Goal: Transaction & Acquisition: Purchase product/service

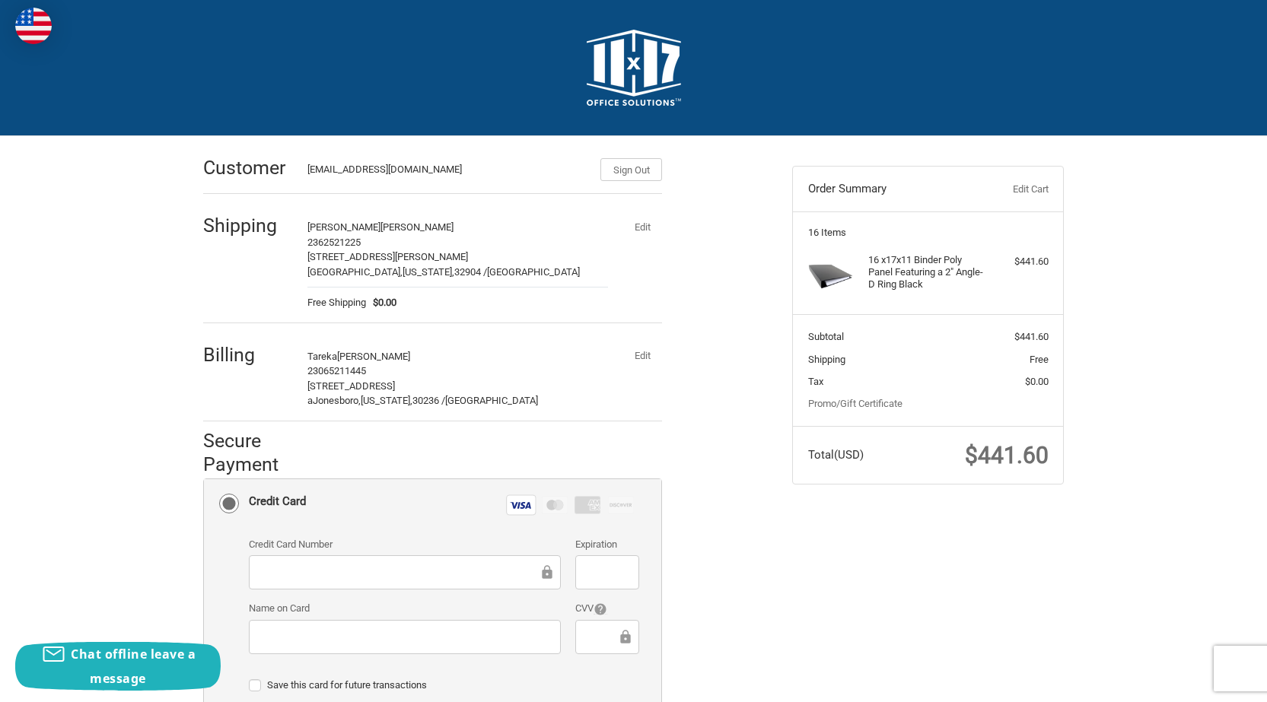
click at [642, 352] on button "Edit" at bounding box center [642, 355] width 40 height 21
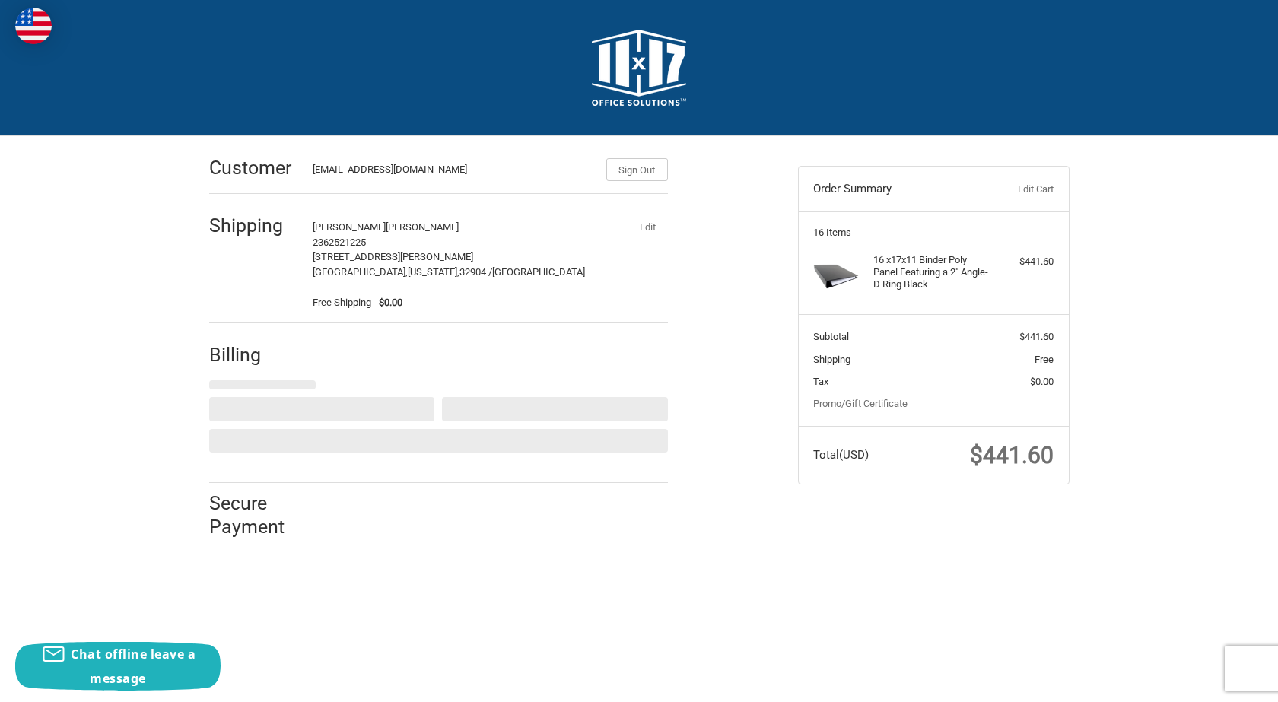
select select "US"
select select "GA"
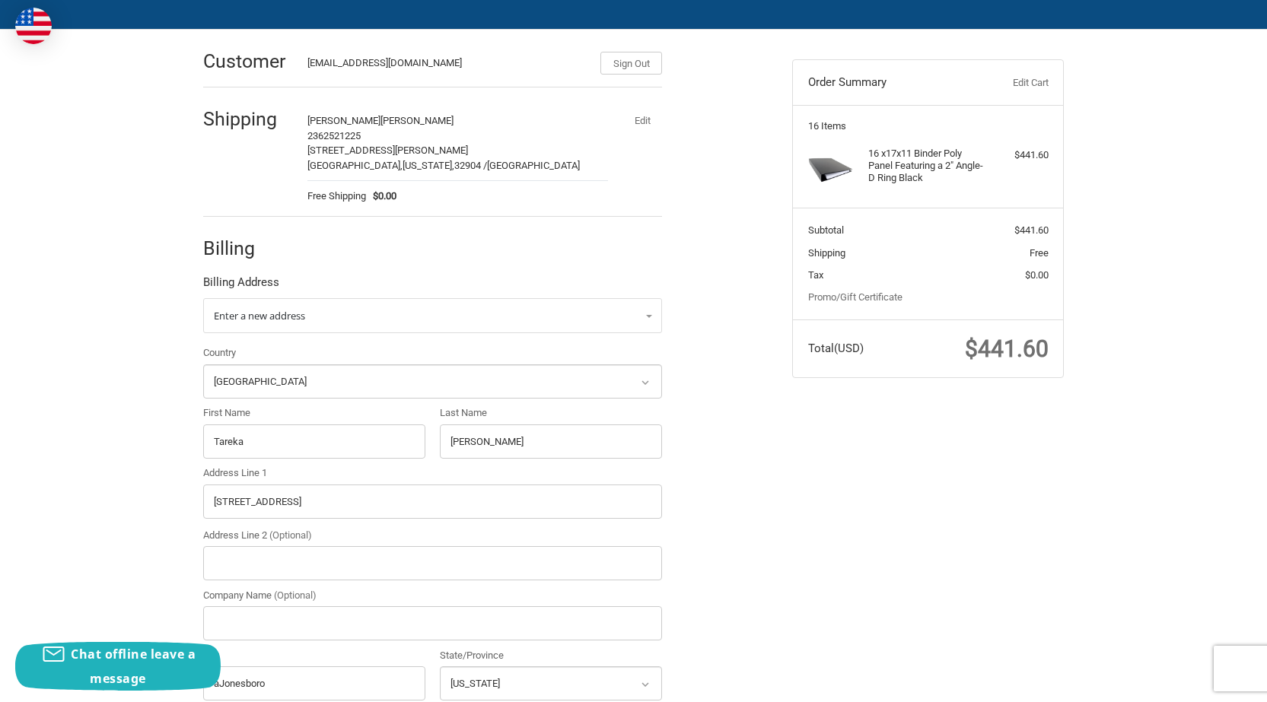
scroll to position [152, 0]
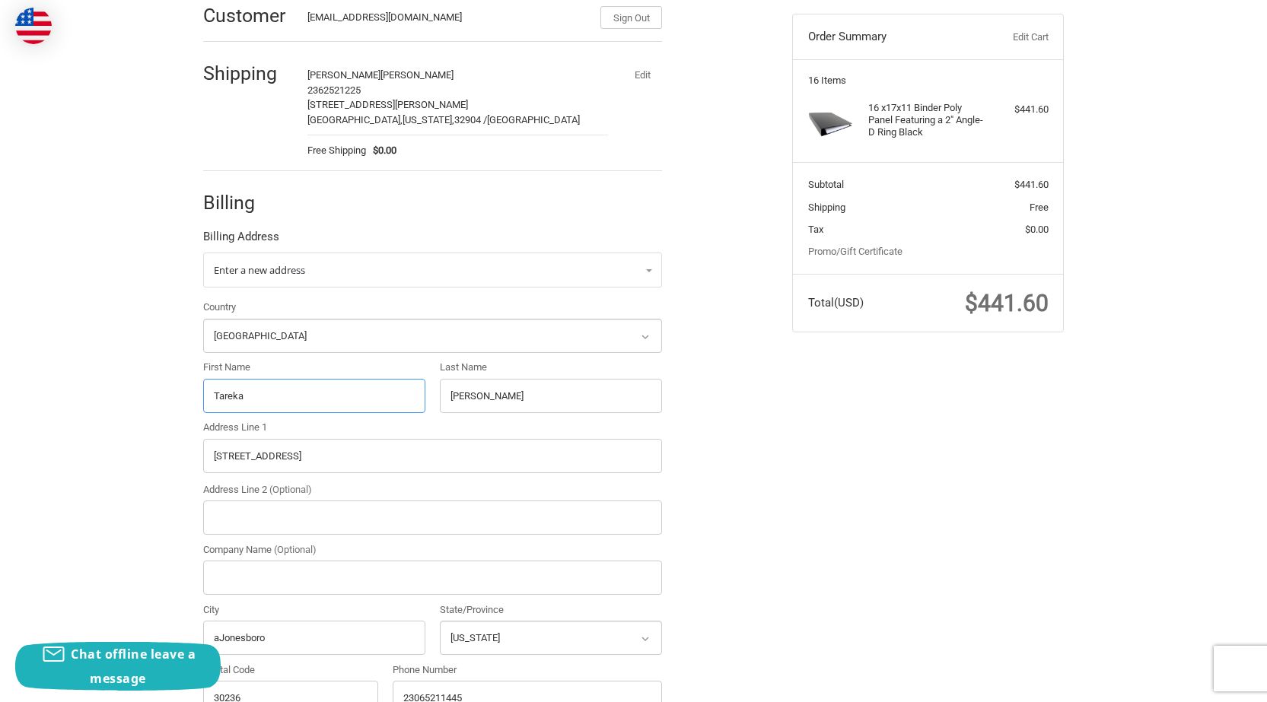
drag, startPoint x: 283, startPoint y: 401, endPoint x: 92, endPoint y: 412, distance: 191.3
click at [95, 412] on div "Customer [EMAIL_ADDRESS][DOMAIN_NAME] Sign Out Shipping [PERSON_NAME] 236252122…" at bounding box center [633, 440] width 1267 height 913
paste input "[PERSON_NAME]"
drag, startPoint x: 251, startPoint y: 401, endPoint x: 424, endPoint y: 398, distance: 172.8
click at [424, 398] on input "[PERSON_NAME]" at bounding box center [314, 396] width 222 height 34
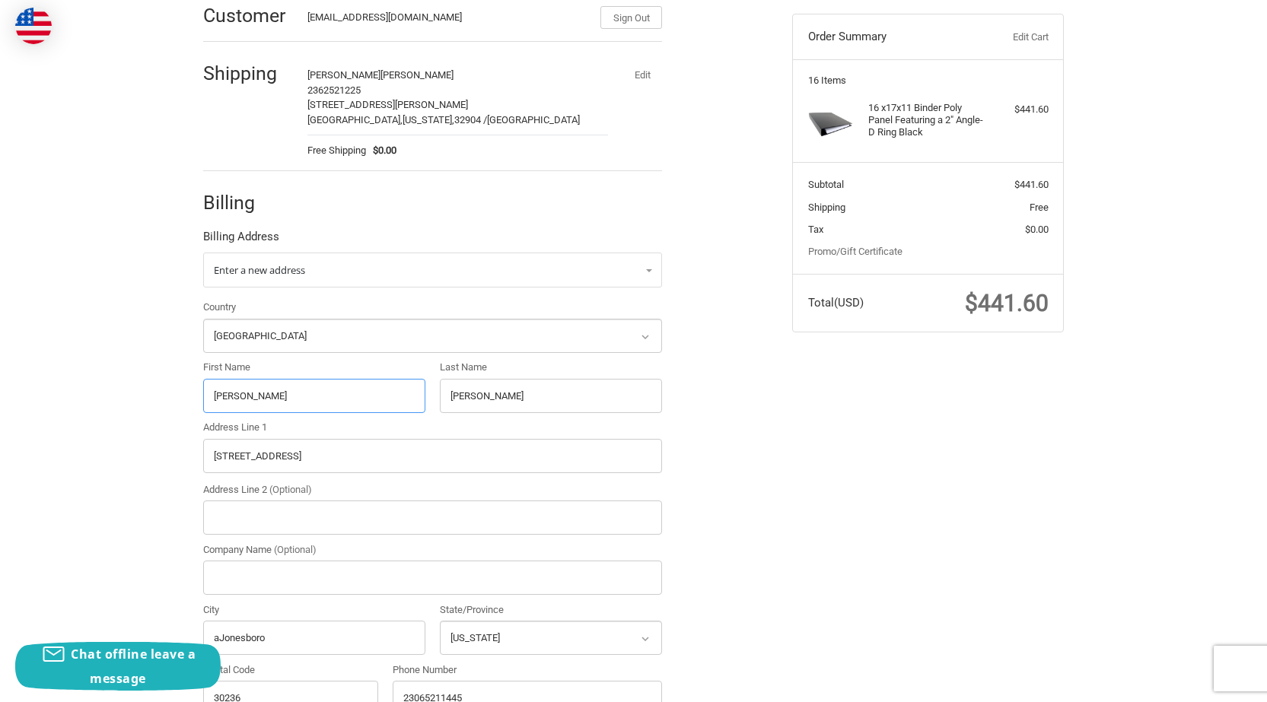
click at [350, 403] on input "[PERSON_NAME]" at bounding box center [314, 396] width 222 height 34
click at [279, 415] on div "Country Select a country [GEOGRAPHIC_DATA] [GEOGRAPHIC_DATA] [GEOGRAPHIC_DATA] …" at bounding box center [433, 511] width 474 height 422
drag, startPoint x: 256, startPoint y: 404, endPoint x: 389, endPoint y: 399, distance: 132.5
click at [389, 399] on input "[PERSON_NAME]" at bounding box center [314, 396] width 222 height 34
type input "[PERSON_NAME]"
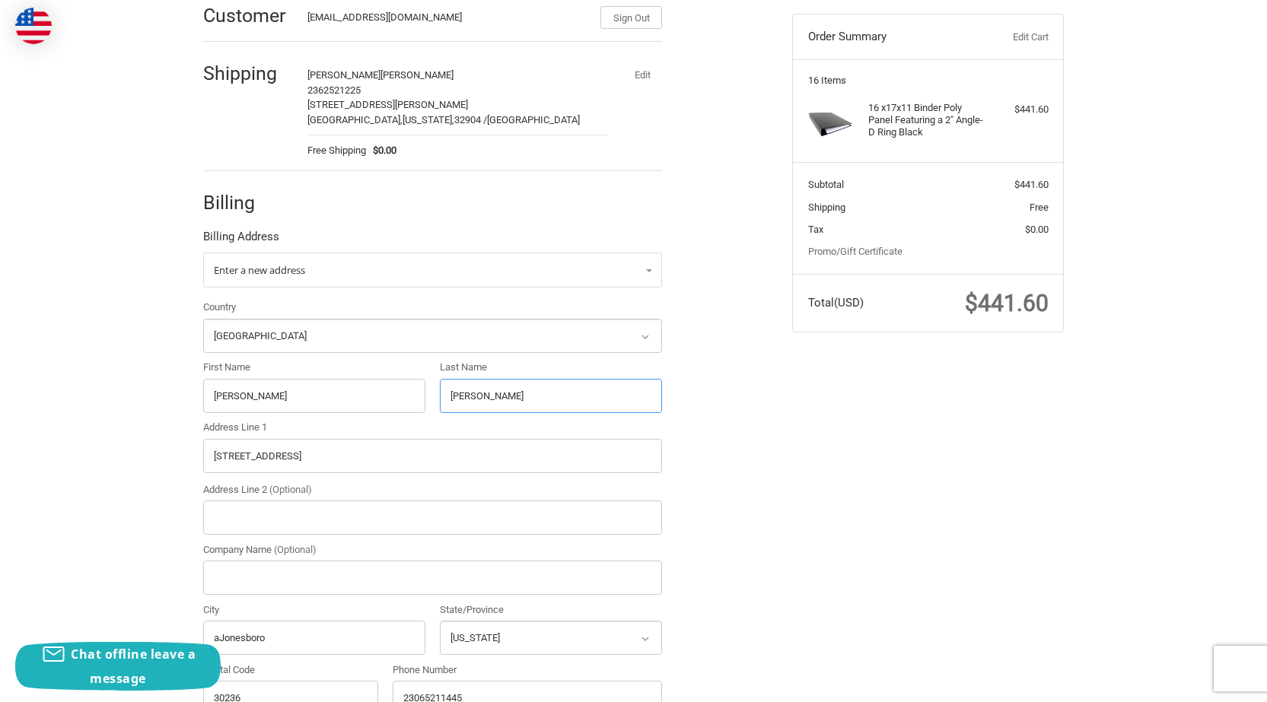
click at [349, 422] on div "Country Select a country [GEOGRAPHIC_DATA] [GEOGRAPHIC_DATA] [GEOGRAPHIC_DATA] …" at bounding box center [433, 511] width 474 height 422
paste input "[PERSON_NAME]"
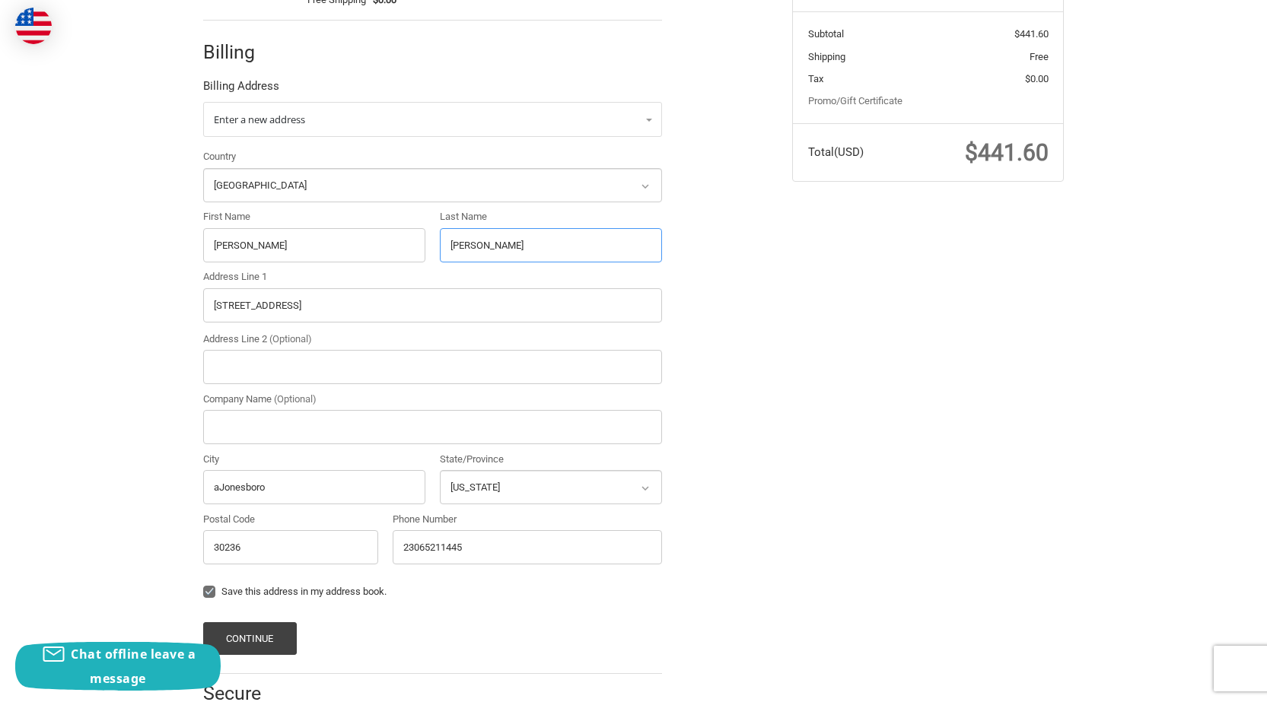
scroll to position [304, 0]
type input "[PERSON_NAME]"
click at [0, 340] on div "Customer [EMAIL_ADDRESS][DOMAIN_NAME] Sign Out Shipping [PERSON_NAME] 236252122…" at bounding box center [633, 288] width 1267 height 913
paste input "[STREET_ADDRESS][US_STATE]"
click at [466, 307] on input "[STREET_ADDRESS][US_STATE]" at bounding box center [432, 304] width 459 height 34
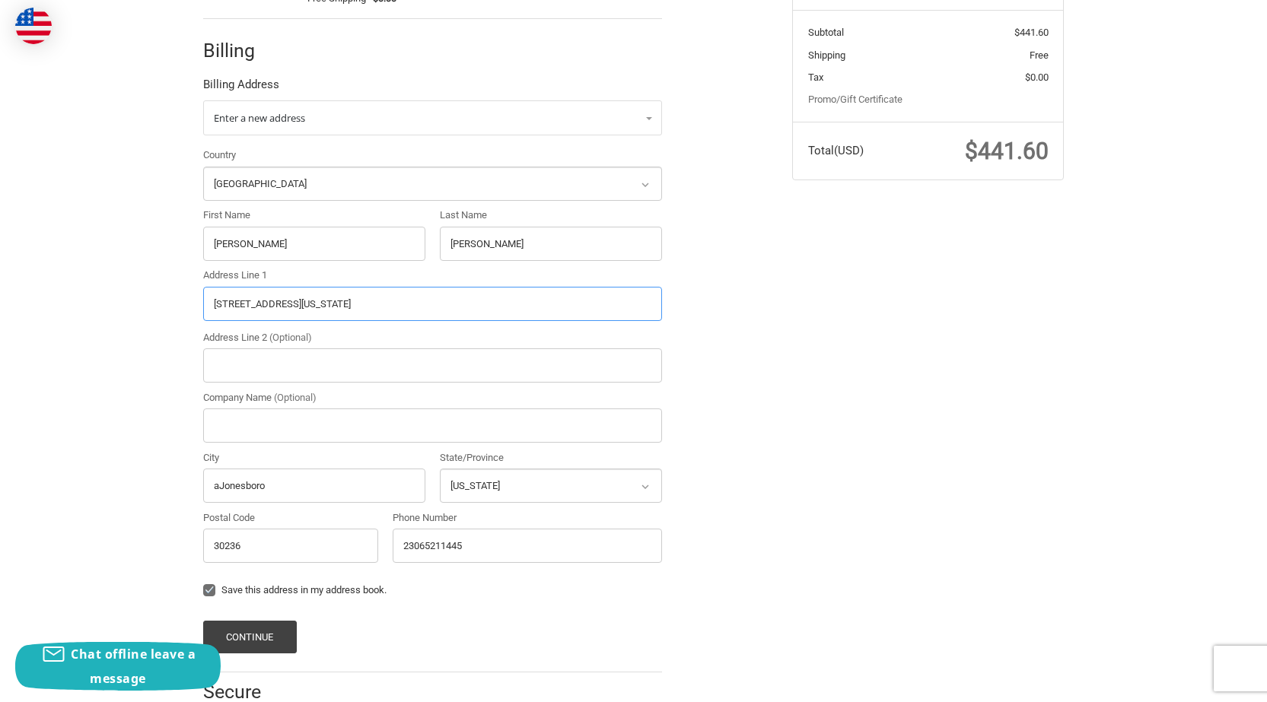
click at [466, 307] on input "[STREET_ADDRESS][US_STATE]" at bounding box center [432, 304] width 459 height 34
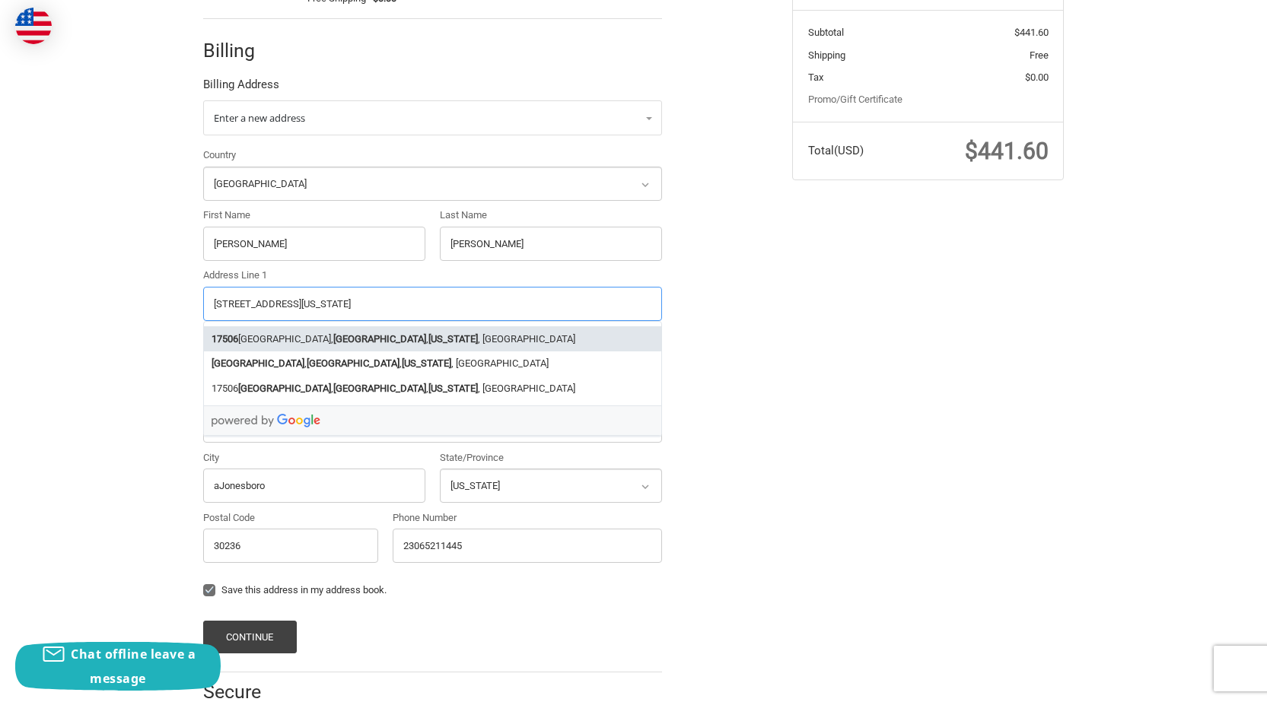
click at [523, 302] on input "[STREET_ADDRESS][US_STATE]" at bounding box center [432, 304] width 459 height 34
click at [495, 308] on input "[STREET_ADDRESS][US_STATE]" at bounding box center [432, 304] width 459 height 34
click at [91, 350] on div "Customer [EMAIL_ADDRESS][DOMAIN_NAME] Sign Out Shipping [PERSON_NAME] 236252122…" at bounding box center [633, 288] width 1267 height 913
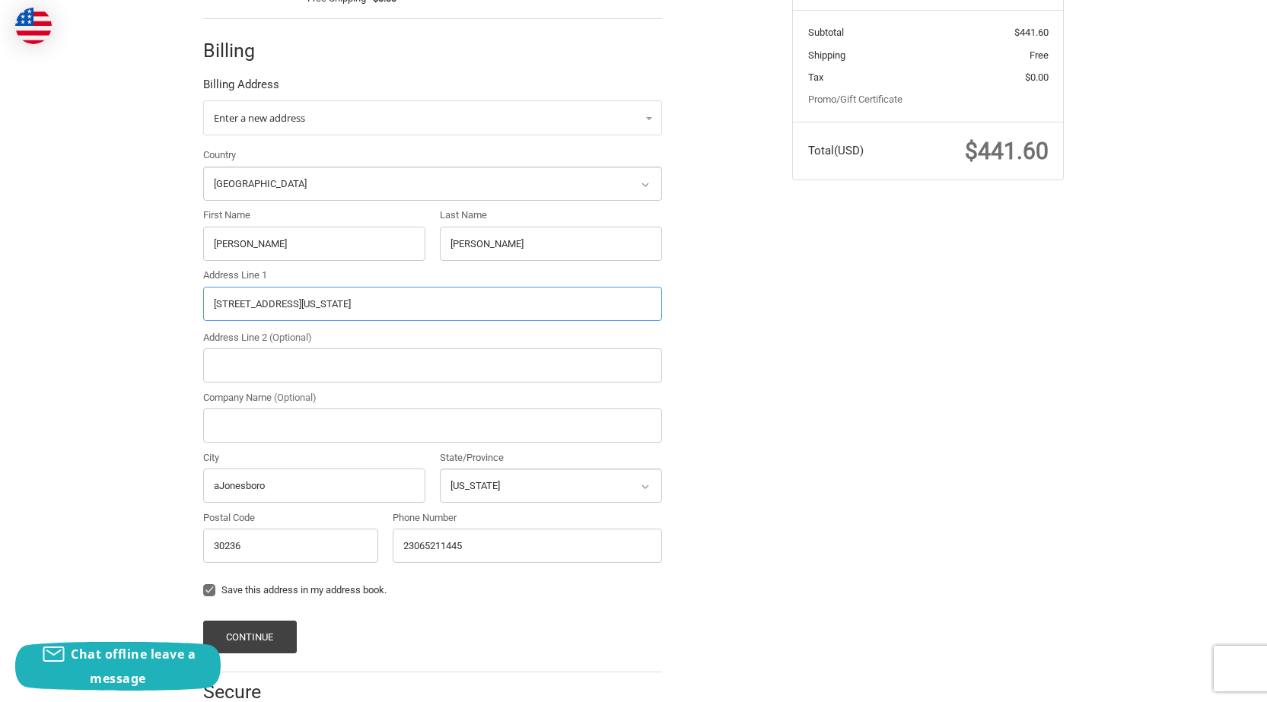
drag, startPoint x: 509, startPoint y: 303, endPoint x: 3, endPoint y: 320, distance: 506.3
click at [0, 326] on div "Customer [EMAIL_ADDRESS][DOMAIN_NAME] Sign Out Shipping [PERSON_NAME] 236252122…" at bounding box center [633, 288] width 1267 height 913
paste input "0"
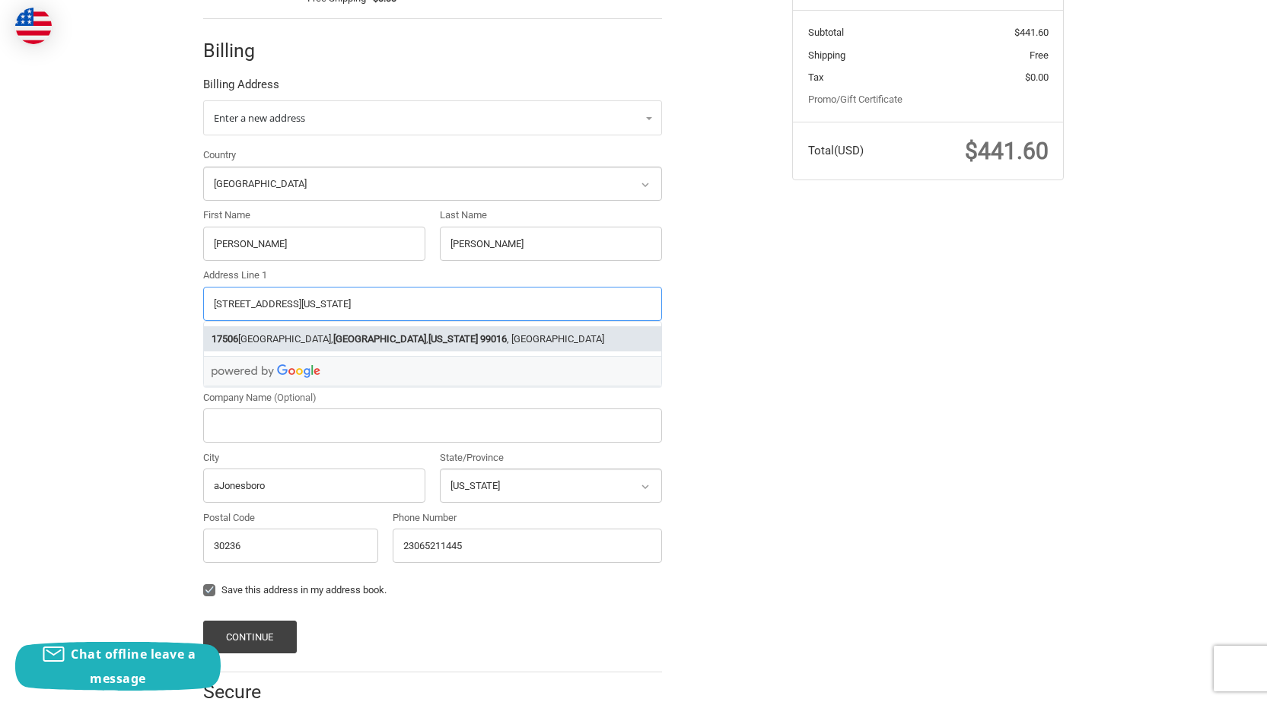
click at [480, 339] on strong "99016" at bounding box center [493, 339] width 27 height 15
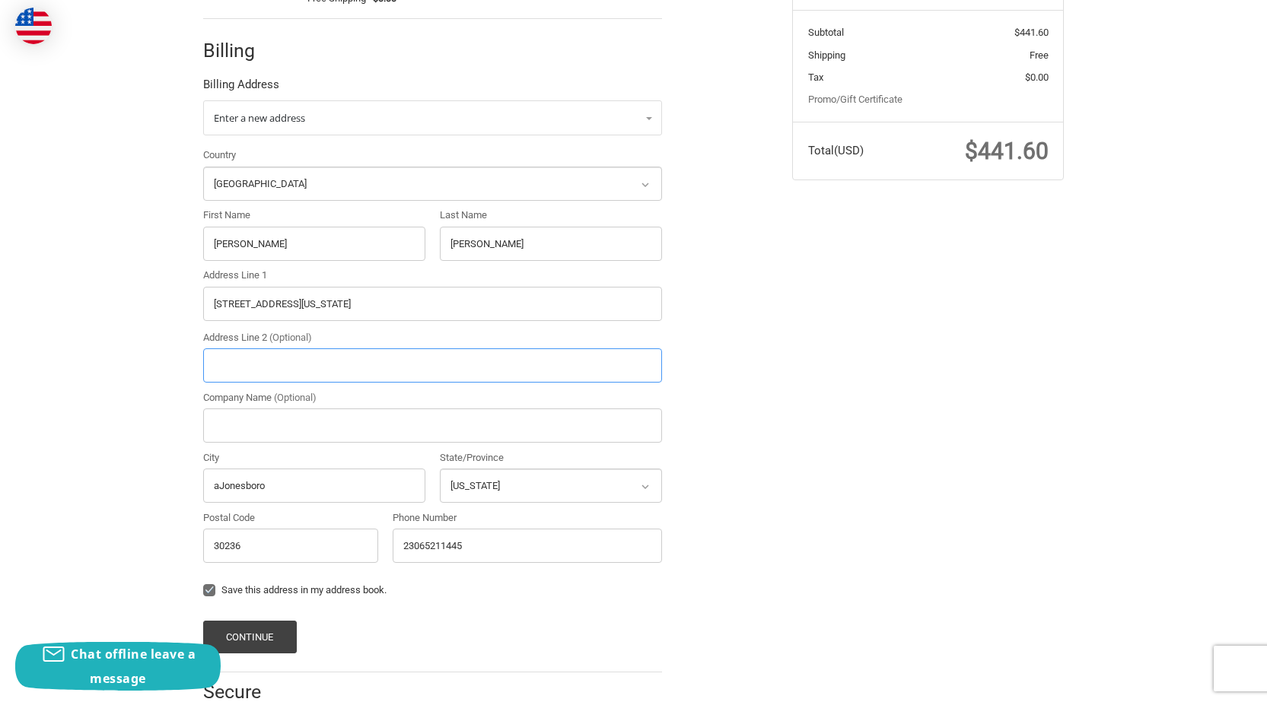
type input "[STREET_ADDRESS]"
type input "[GEOGRAPHIC_DATA]"
select select "WA"
type input "99016"
click at [255, 637] on button "Continue" at bounding box center [250, 637] width 94 height 33
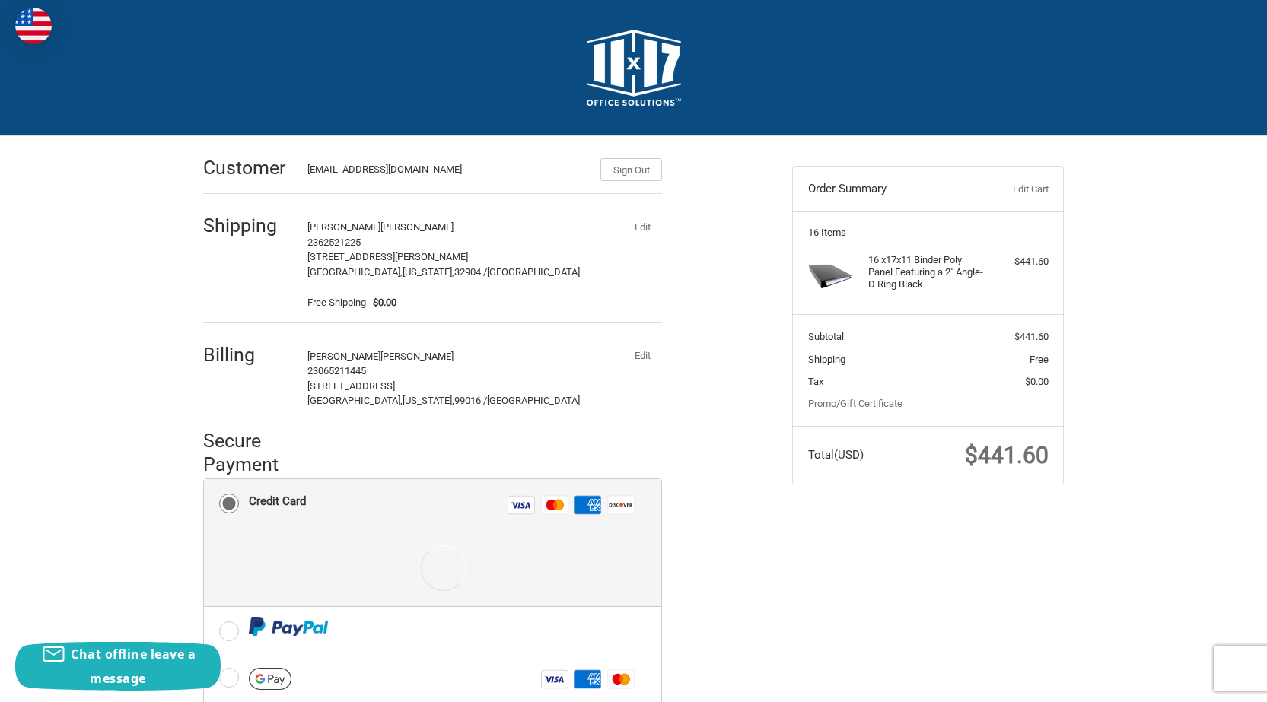
scroll to position [215, 0]
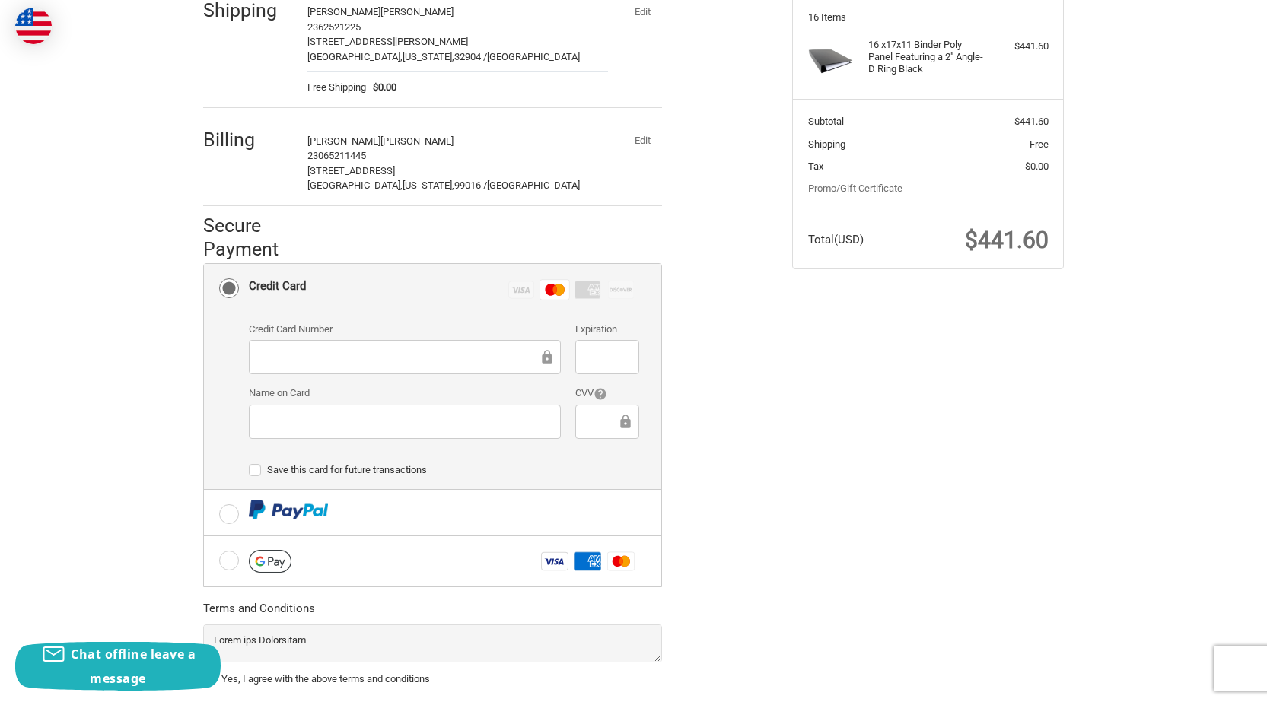
click at [605, 433] on div at bounding box center [606, 422] width 63 height 34
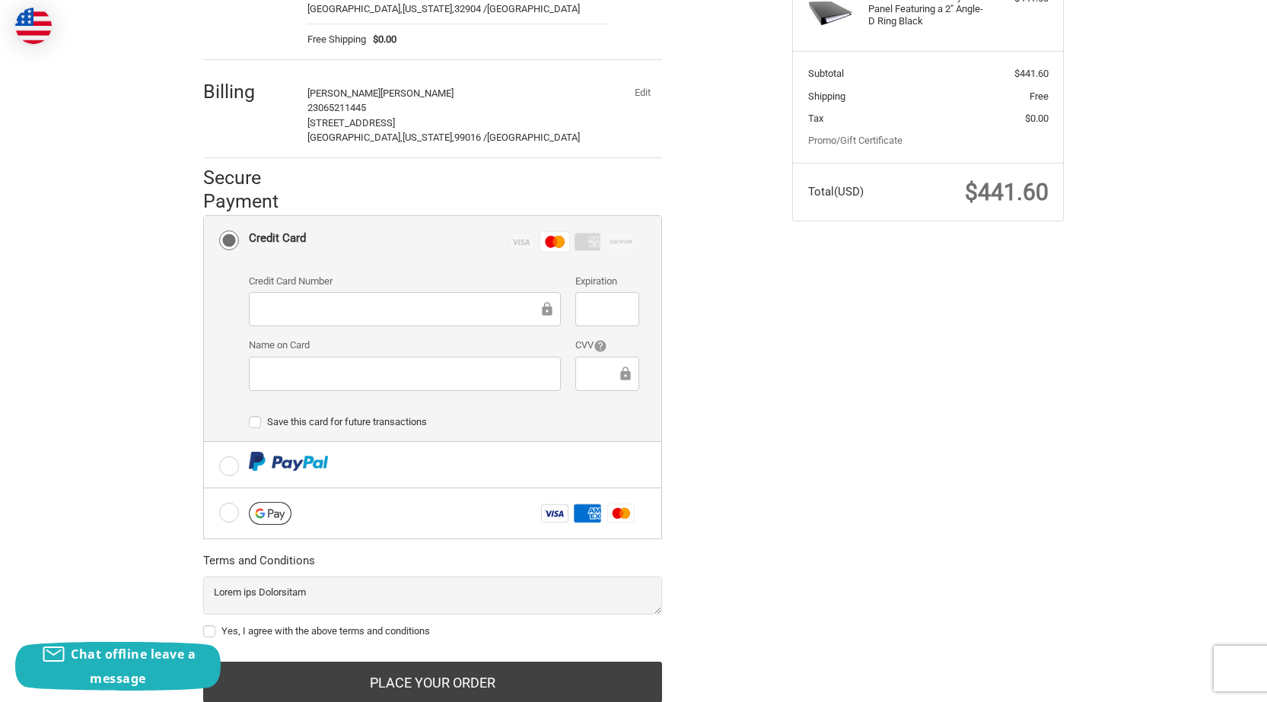
scroll to position [313, 0]
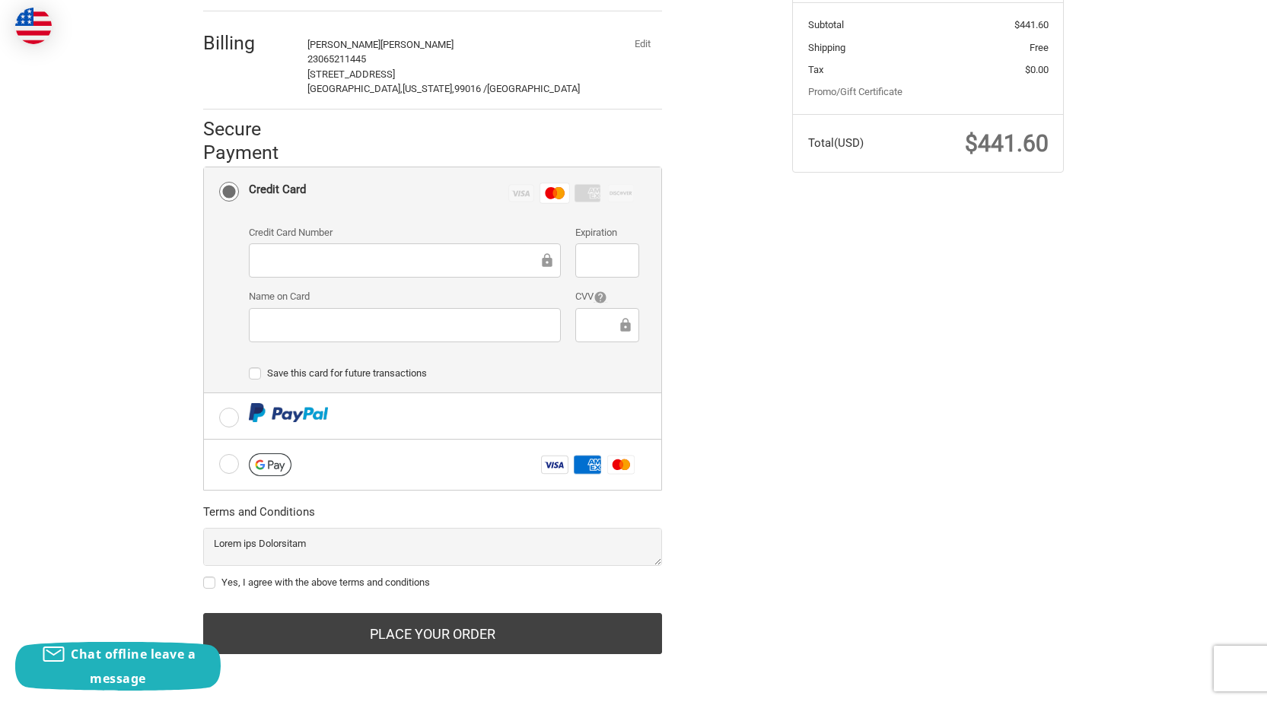
click at [282, 584] on label "Yes, I agree with the above terms and conditions" at bounding box center [432, 583] width 459 height 12
click at [204, 576] on input "Yes, I agree with the above terms and conditions" at bounding box center [203, 575] width 1 height 1
checkbox input "true"
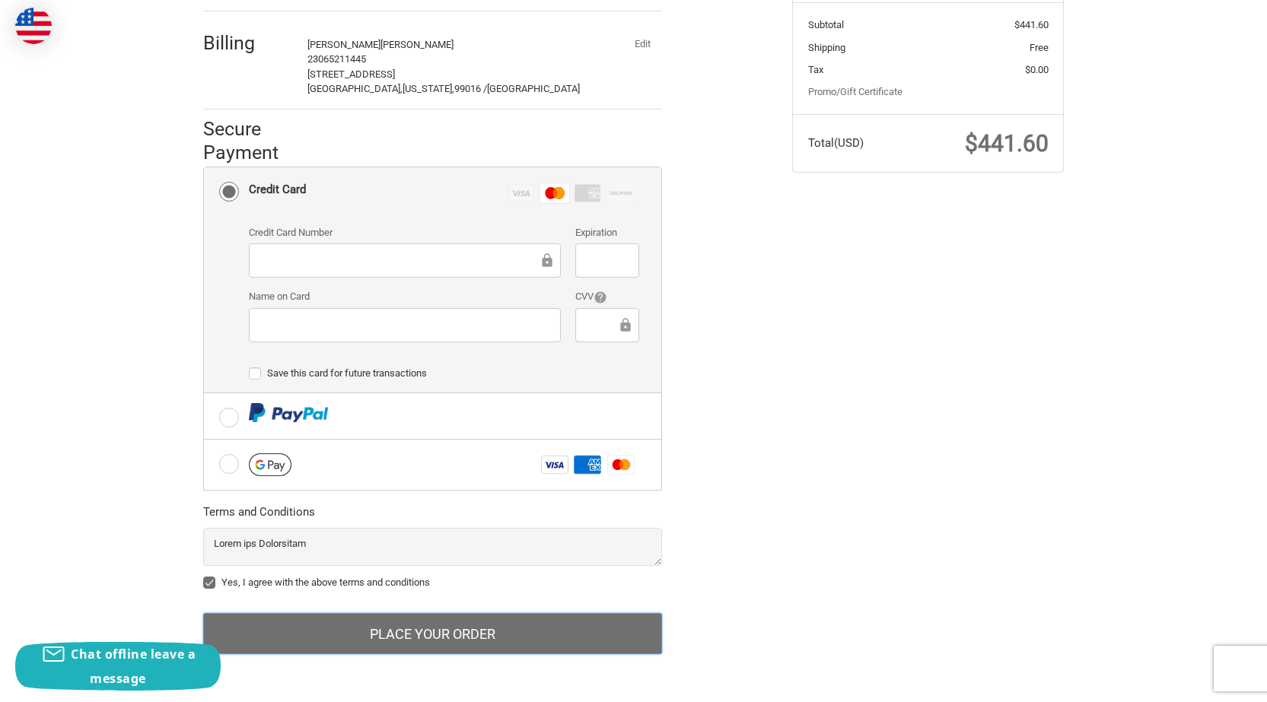
click at [410, 648] on button "Place Your Order" at bounding box center [432, 633] width 459 height 41
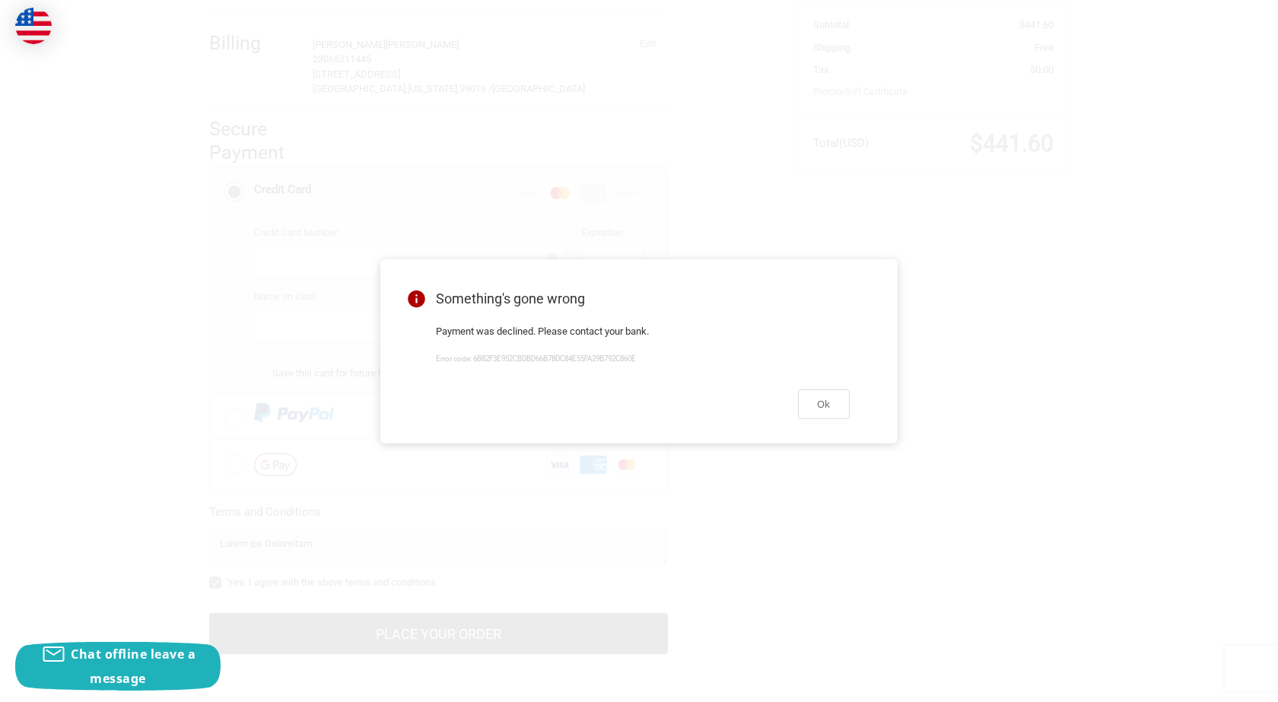
click at [832, 425] on div "Ok" at bounding box center [643, 404] width 450 height 63
click at [822, 405] on button "Ok" at bounding box center [824, 405] width 52 height 30
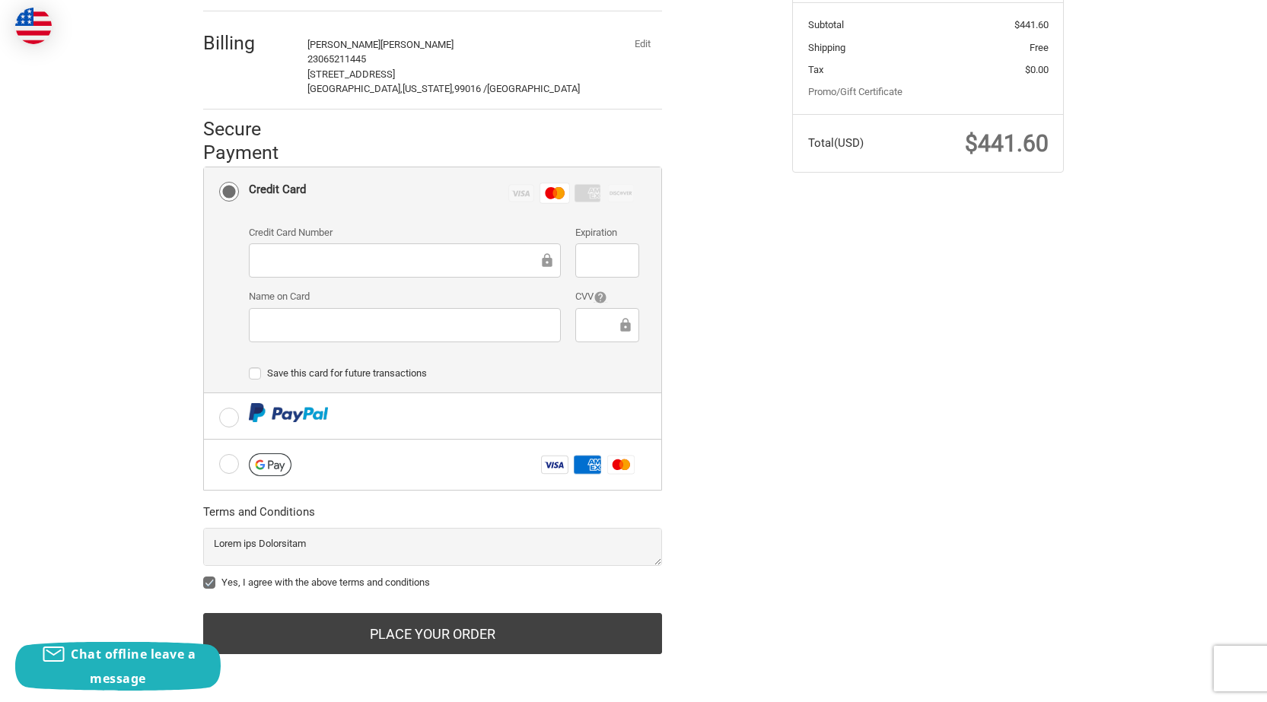
click at [634, 33] on button "Edit" at bounding box center [642, 43] width 40 height 21
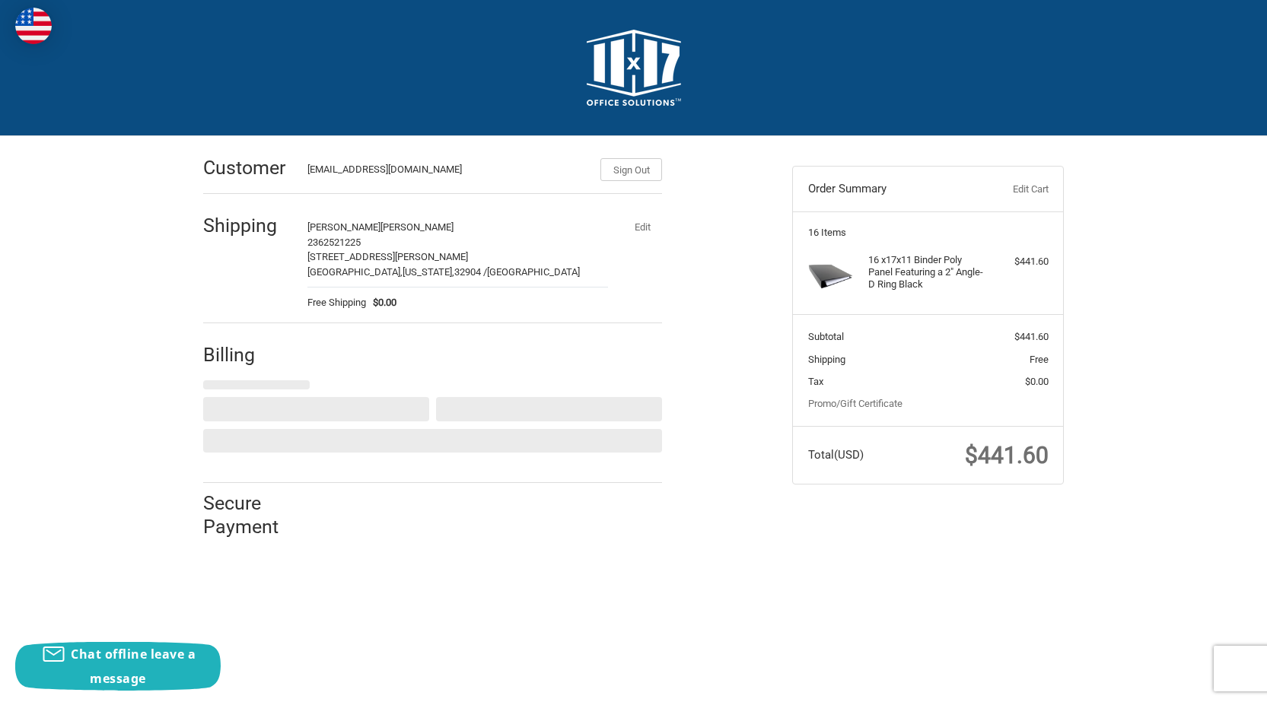
scroll to position [0, 0]
select select "US"
select select "WA"
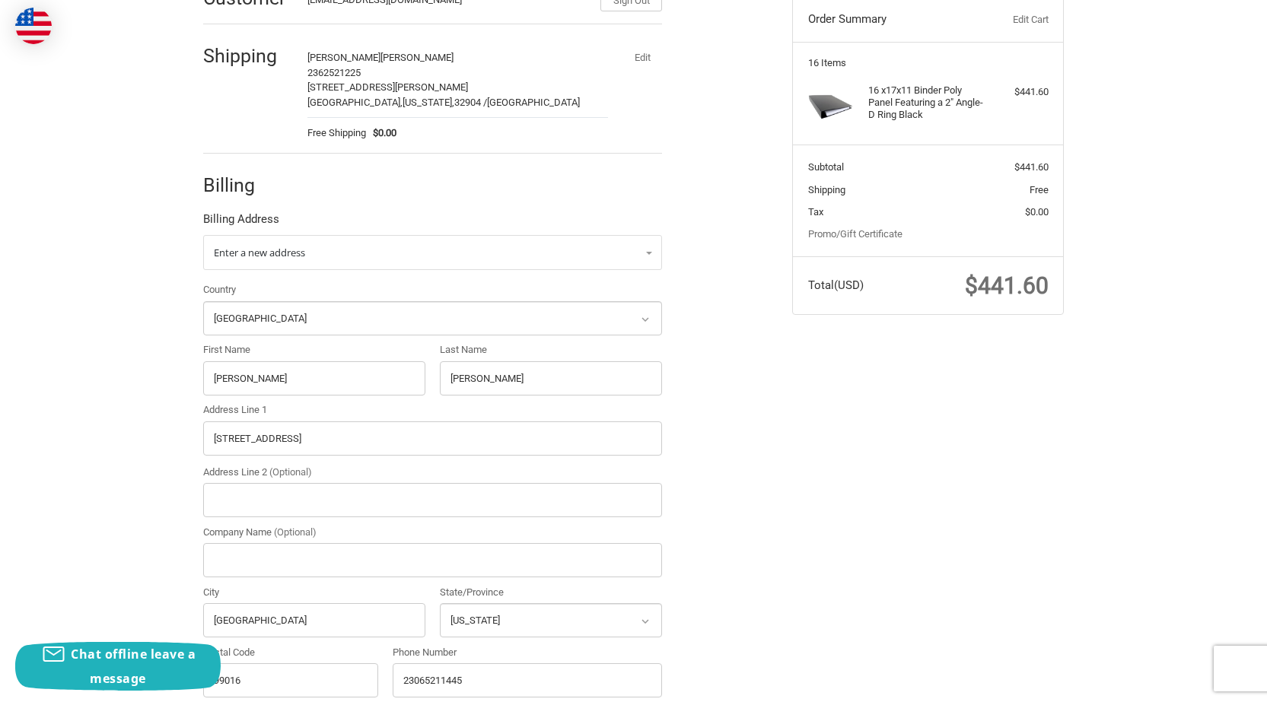
scroll to position [228, 0]
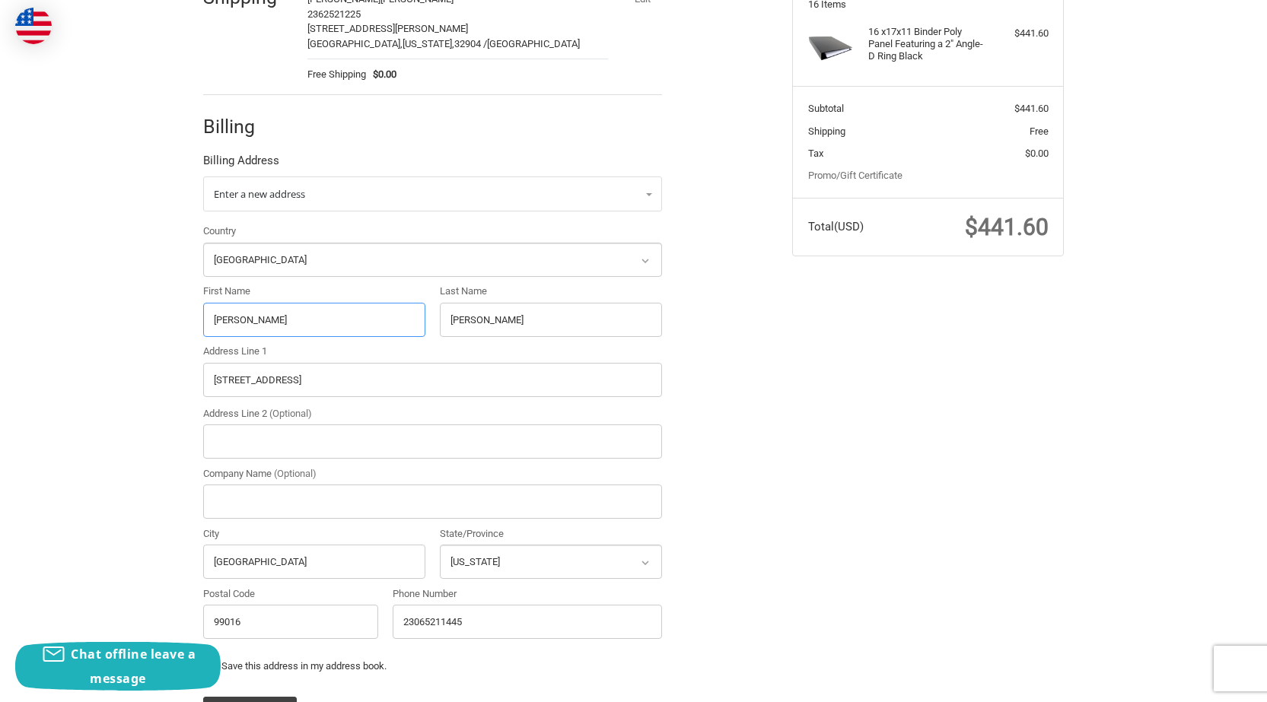
drag, startPoint x: 274, startPoint y: 333, endPoint x: 176, endPoint y: 338, distance: 98.3
click at [176, 338] on div "Customer [EMAIL_ADDRESS][DOMAIN_NAME] Sign Out Shipping [PERSON_NAME] 236252122…" at bounding box center [633, 364] width 1267 height 913
paste input "[PERSON_NAME]"
drag, startPoint x: 246, startPoint y: 325, endPoint x: 447, endPoint y: 324, distance: 201.6
click at [447, 324] on div "Country Select a country [GEOGRAPHIC_DATA] [GEOGRAPHIC_DATA] [GEOGRAPHIC_DATA] …" at bounding box center [433, 435] width 474 height 422
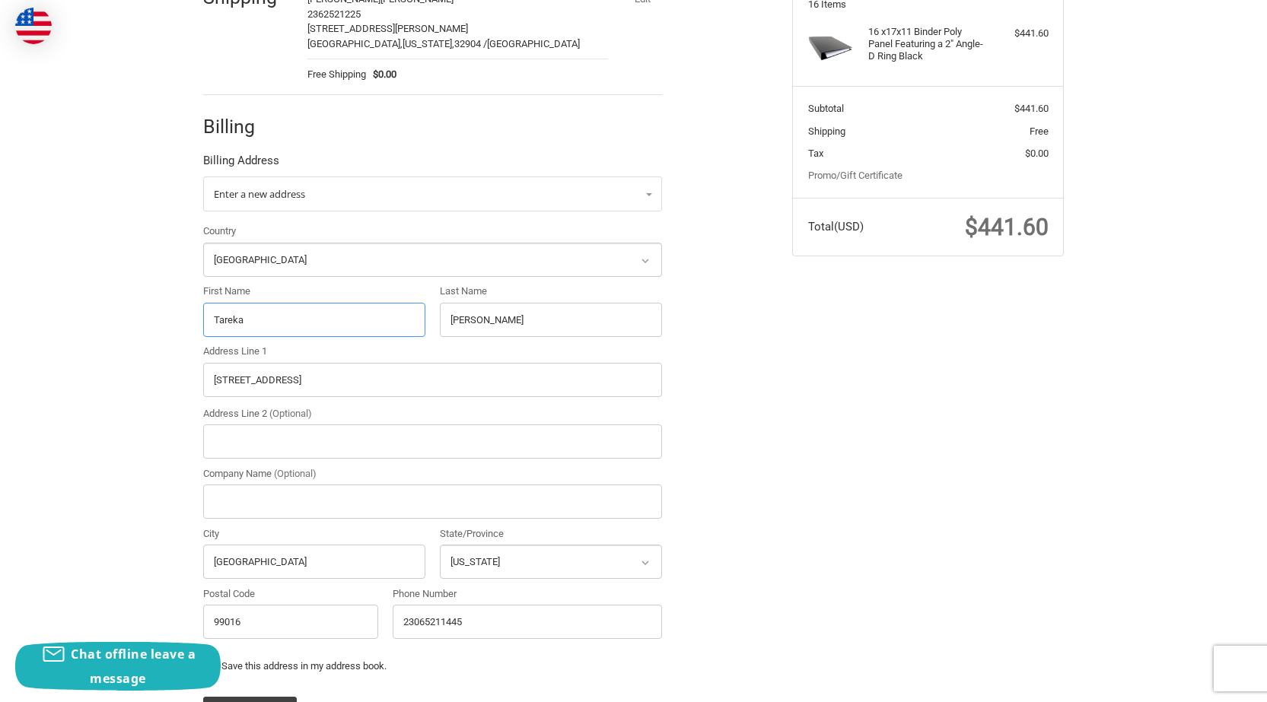
type input "Tareka"
drag, startPoint x: 384, startPoint y: 331, endPoint x: 206, endPoint y: 342, distance: 177.7
click at [203, 342] on div "Country Select a country [GEOGRAPHIC_DATA] [GEOGRAPHIC_DATA] [GEOGRAPHIC_DATA] …" at bounding box center [433, 435] width 474 height 422
paste input "[PERSON_NAME]"
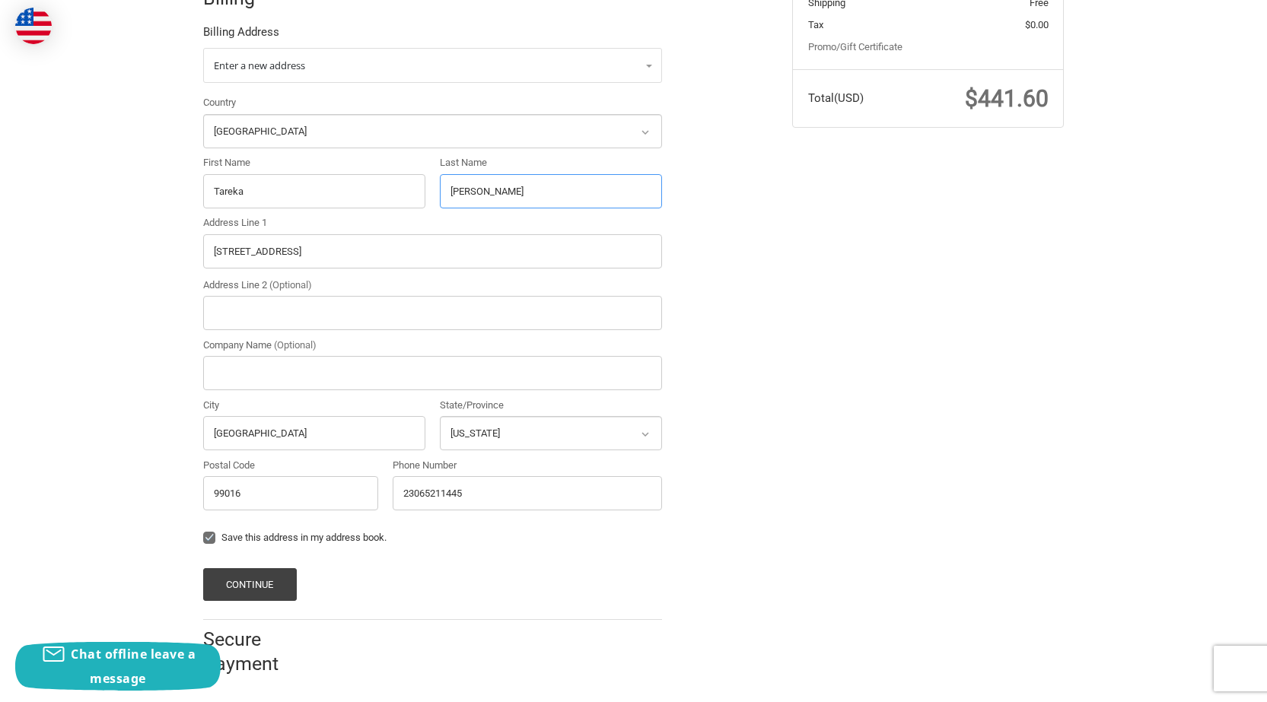
scroll to position [361, 0]
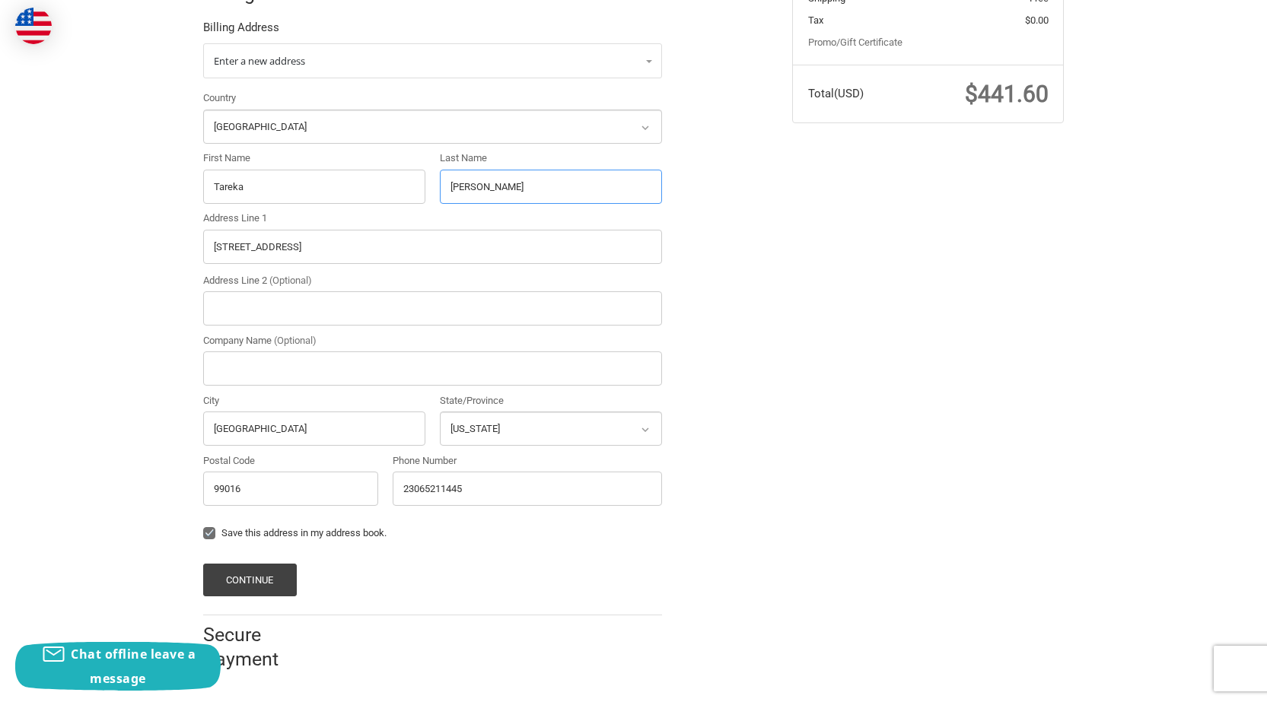
type input "[PERSON_NAME]"
drag, startPoint x: 300, startPoint y: 259, endPoint x: 75, endPoint y: 243, distance: 225.0
click at [97, 248] on div "Customer [EMAIL_ADDRESS][DOMAIN_NAME] Sign Out Shipping [PERSON_NAME] 236252122…" at bounding box center [633, 231] width 1267 height 913
paste input "[STREET_ADDRESS]"
click at [393, 259] on input "[STREET_ADDRESS]" at bounding box center [432, 247] width 459 height 34
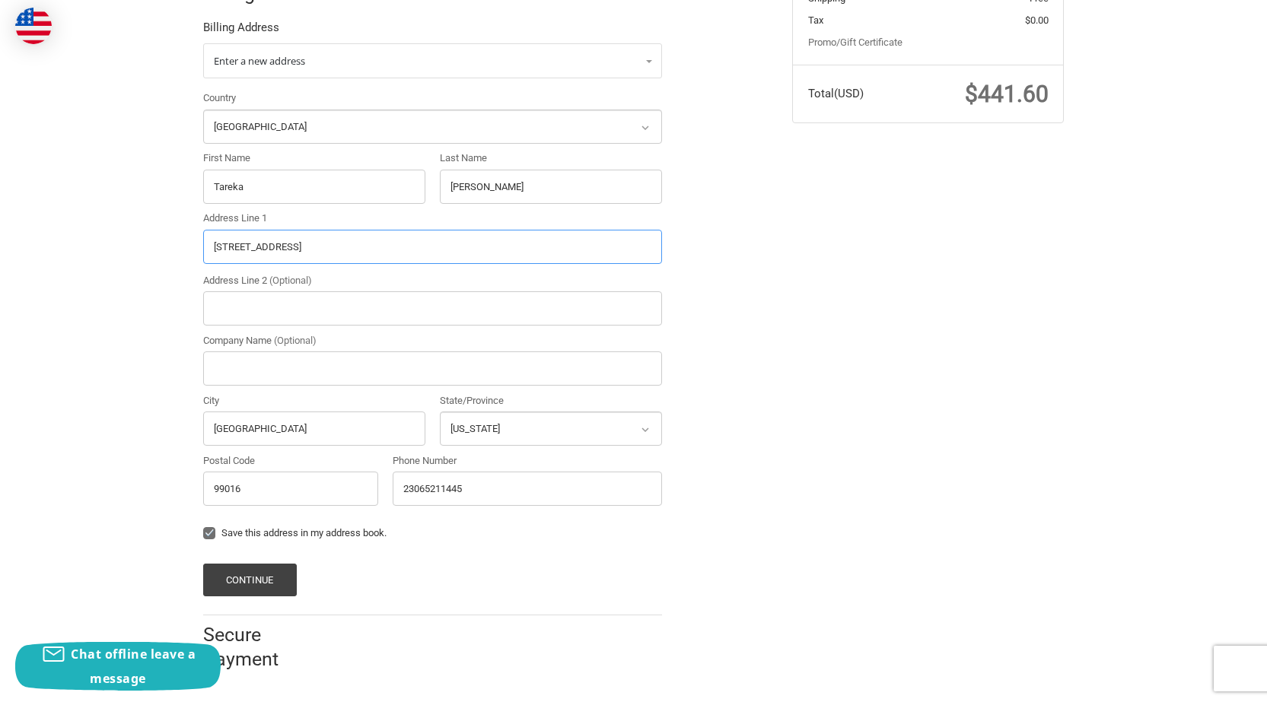
click at [393, 259] on input "[STREET_ADDRESS]" at bounding box center [432, 247] width 459 height 34
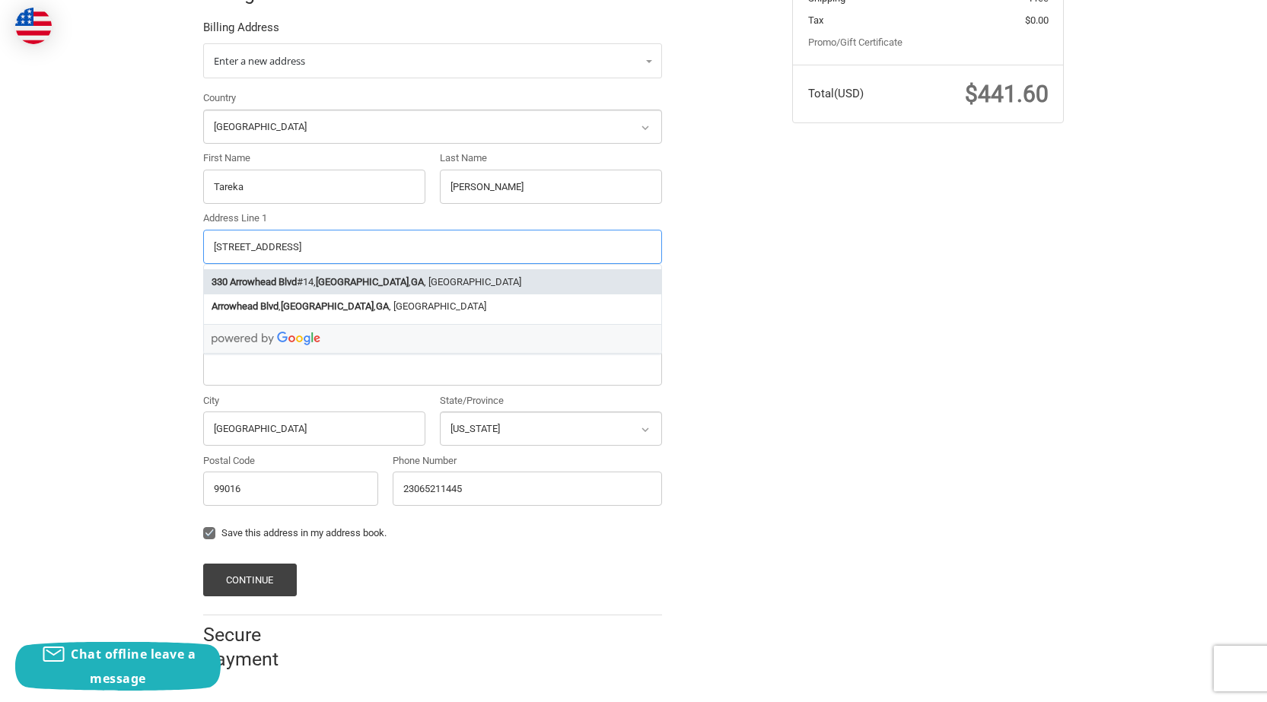
click at [345, 273] on li "[STREET_ADDRESS]" at bounding box center [432, 281] width 457 height 25
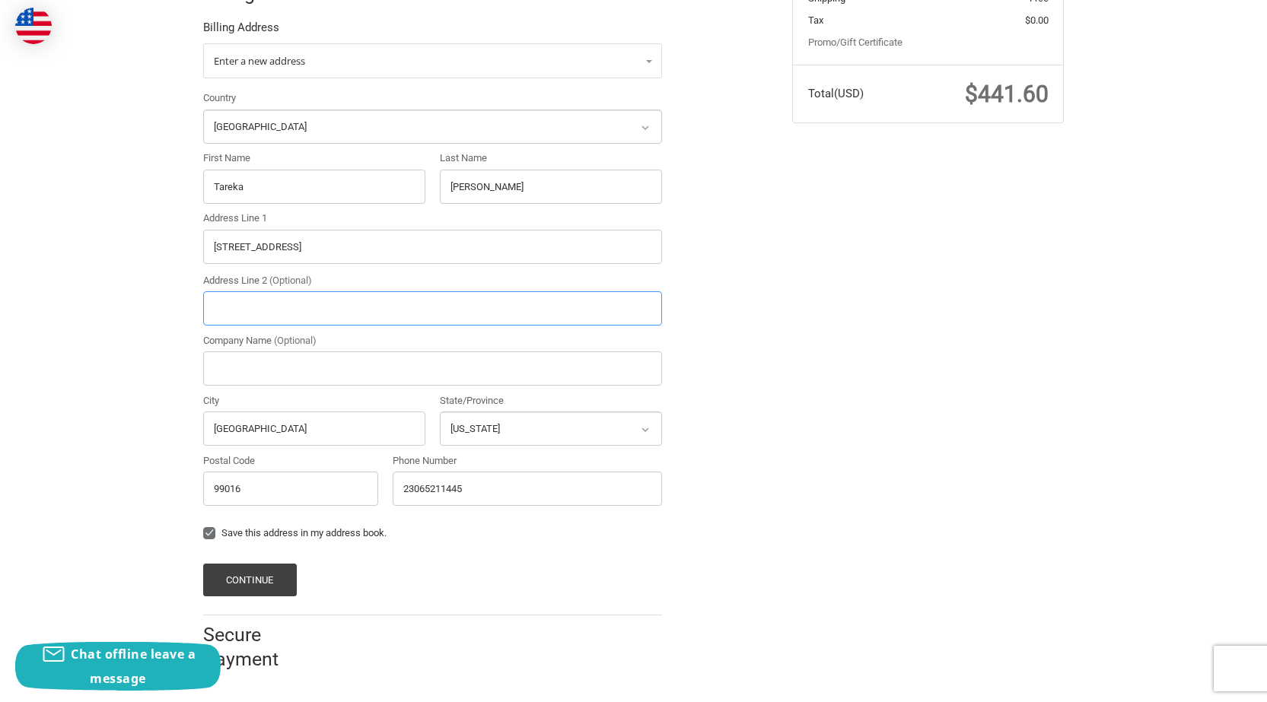
type input "[STREET_ADDRESS]"
type input "14"
type input "[GEOGRAPHIC_DATA]"
select select "GA"
type input "30236"
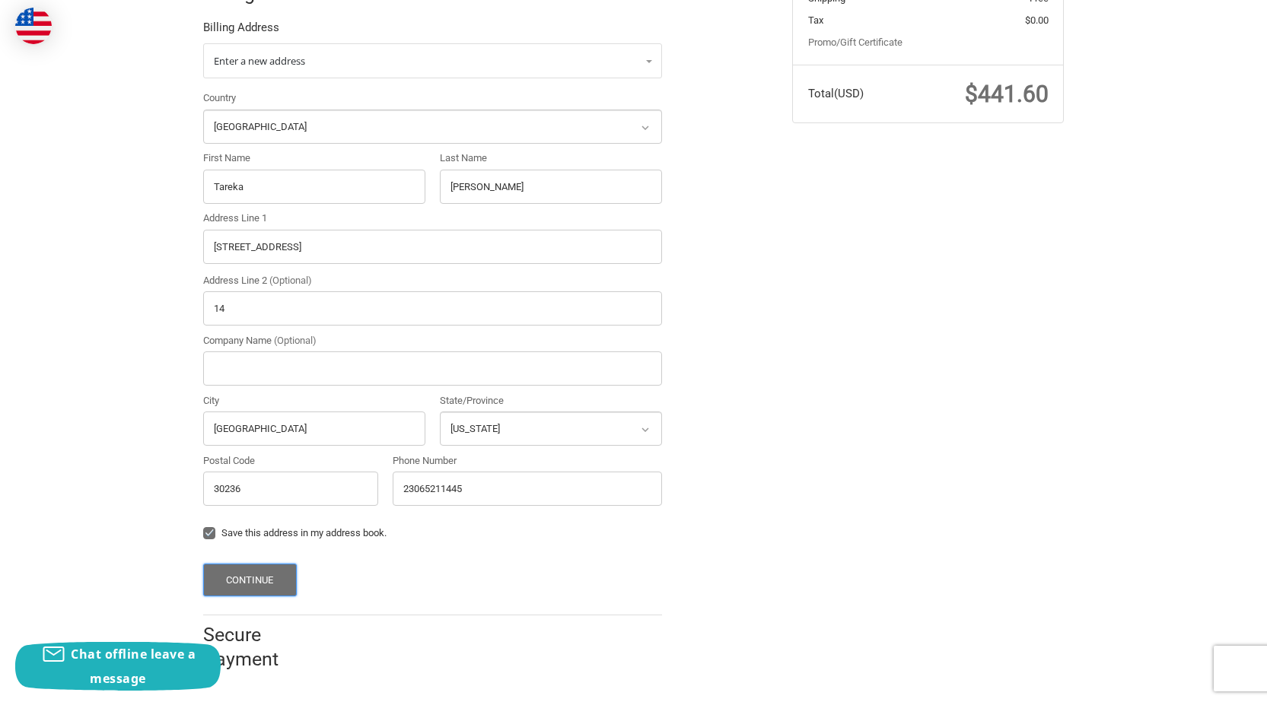
click at [253, 567] on button "Continue" at bounding box center [250, 580] width 94 height 33
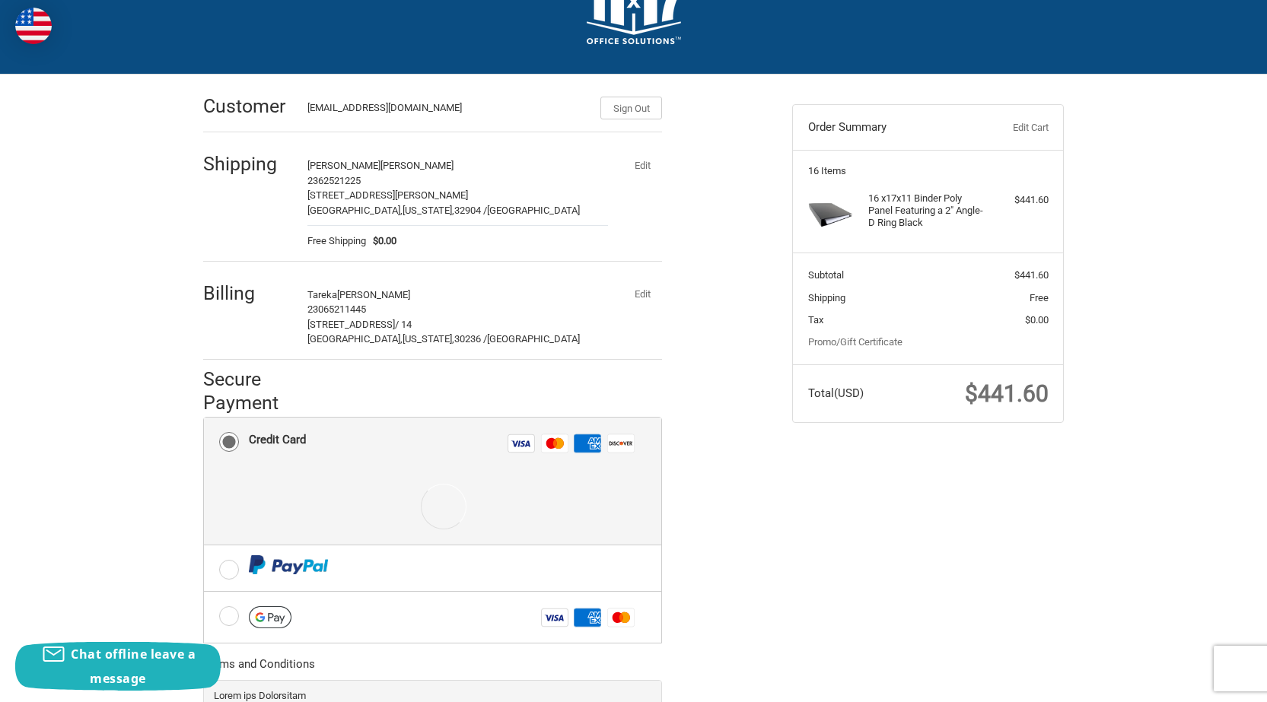
scroll to position [215, 0]
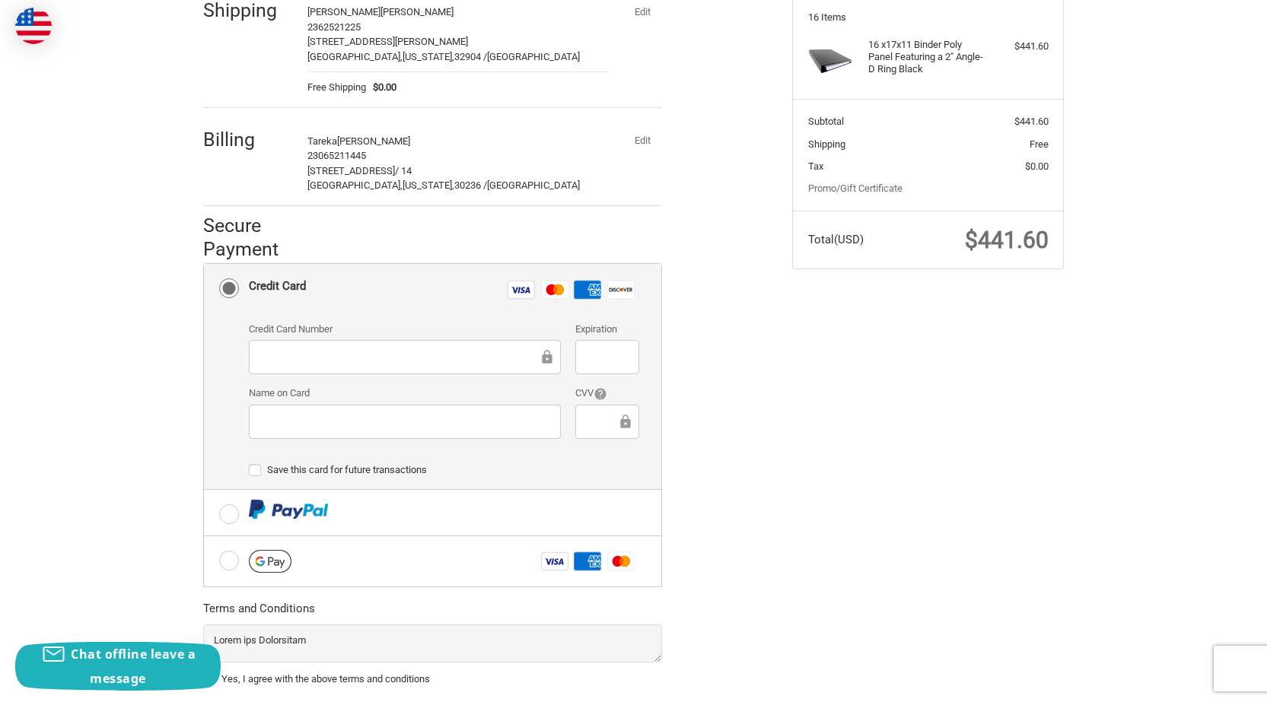
drag, startPoint x: 323, startPoint y: 340, endPoint x: 325, endPoint y: 349, distance: 9.4
click at [324, 342] on div at bounding box center [405, 357] width 312 height 34
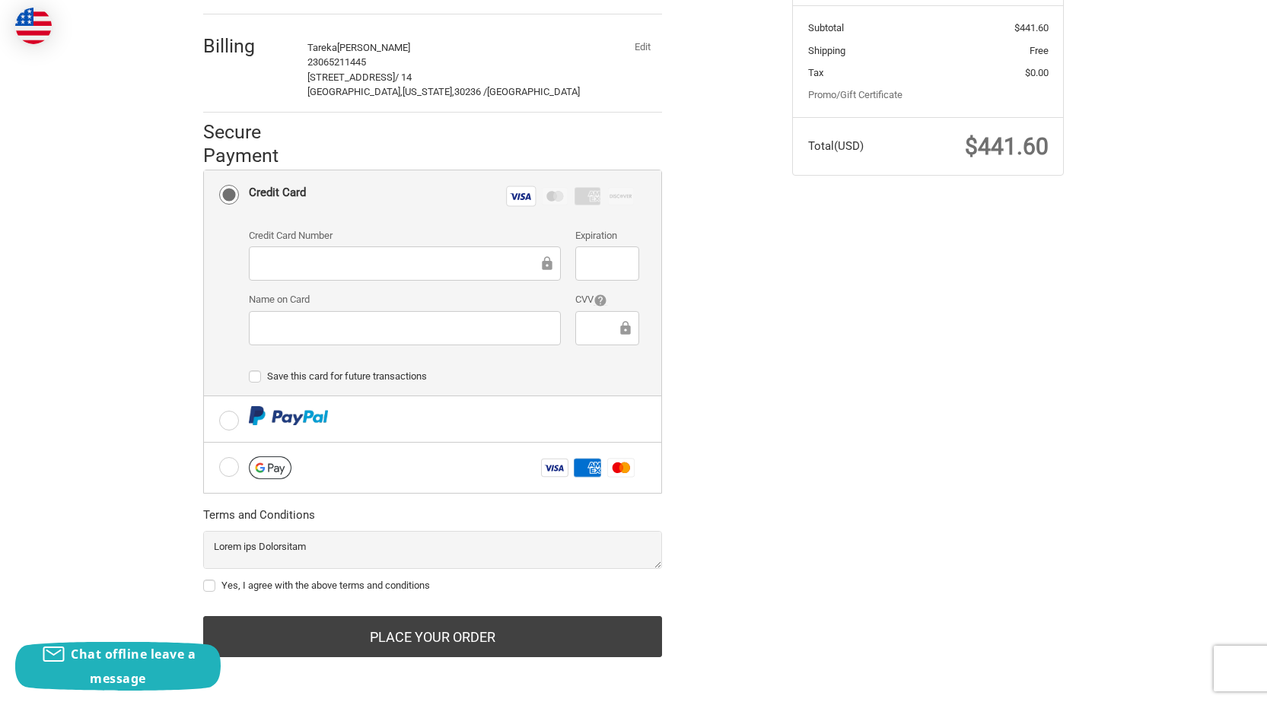
scroll to position [313, 0]
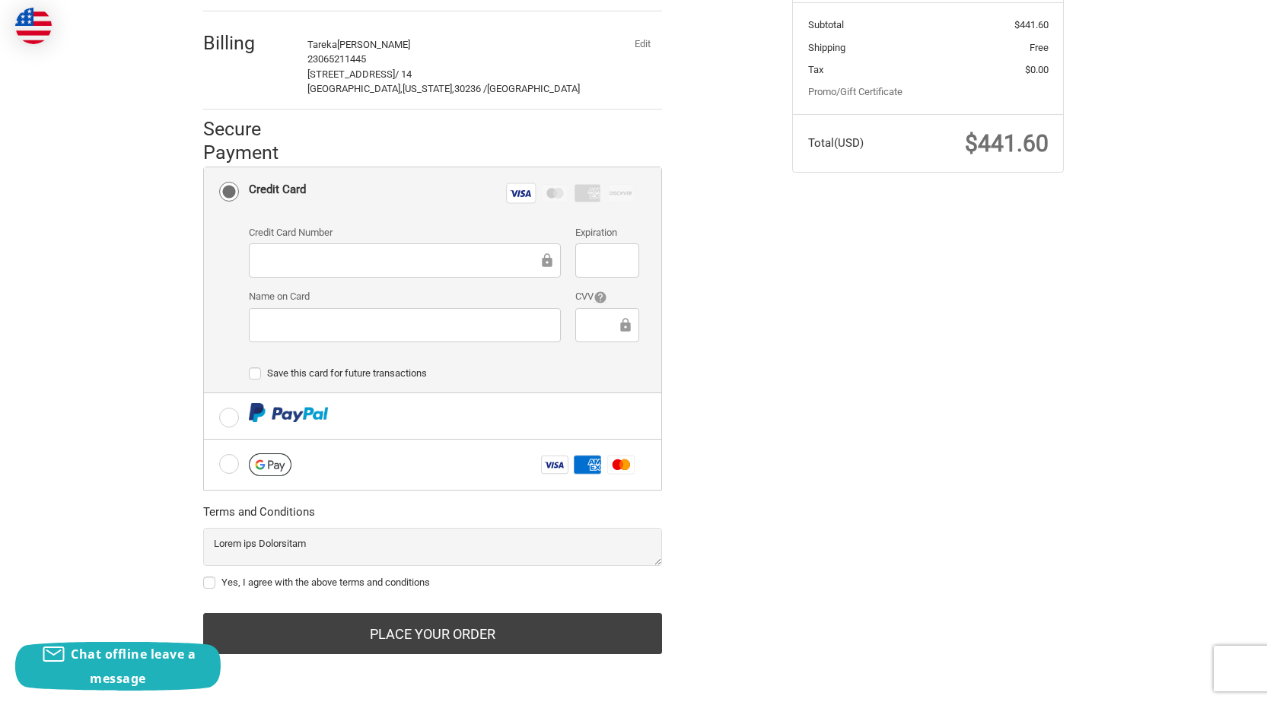
click at [277, 578] on label "Yes, I agree with the above terms and conditions" at bounding box center [432, 583] width 459 height 12
click at [204, 576] on input "Yes, I agree with the above terms and conditions" at bounding box center [203, 575] width 1 height 1
checkbox input "true"
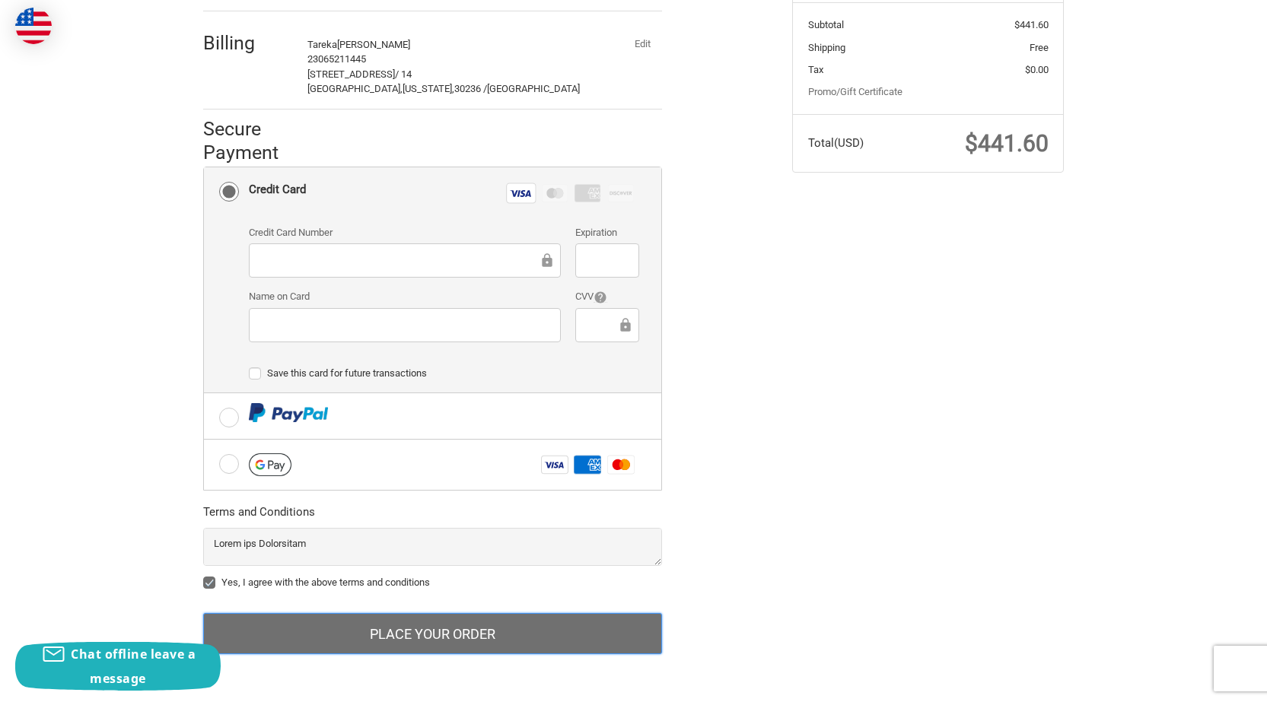
click at [471, 636] on button "Place Your Order" at bounding box center [432, 633] width 459 height 41
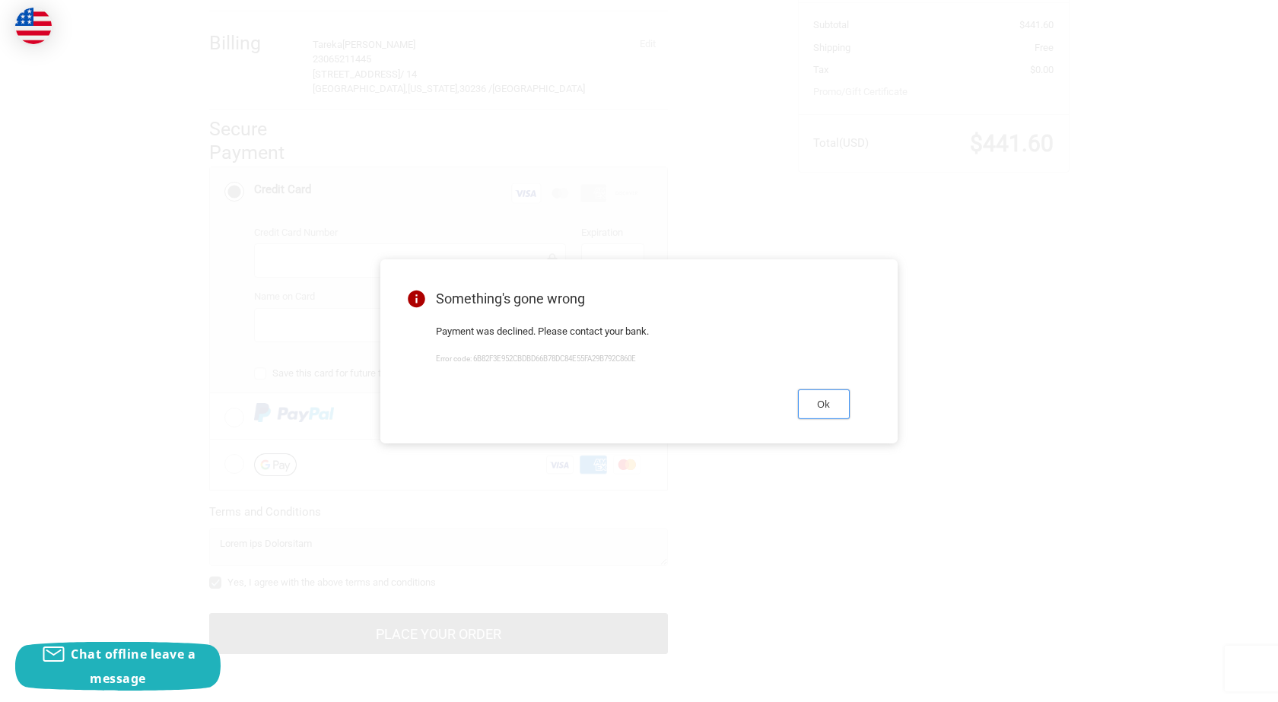
click at [827, 402] on button "Ok" at bounding box center [824, 405] width 52 height 30
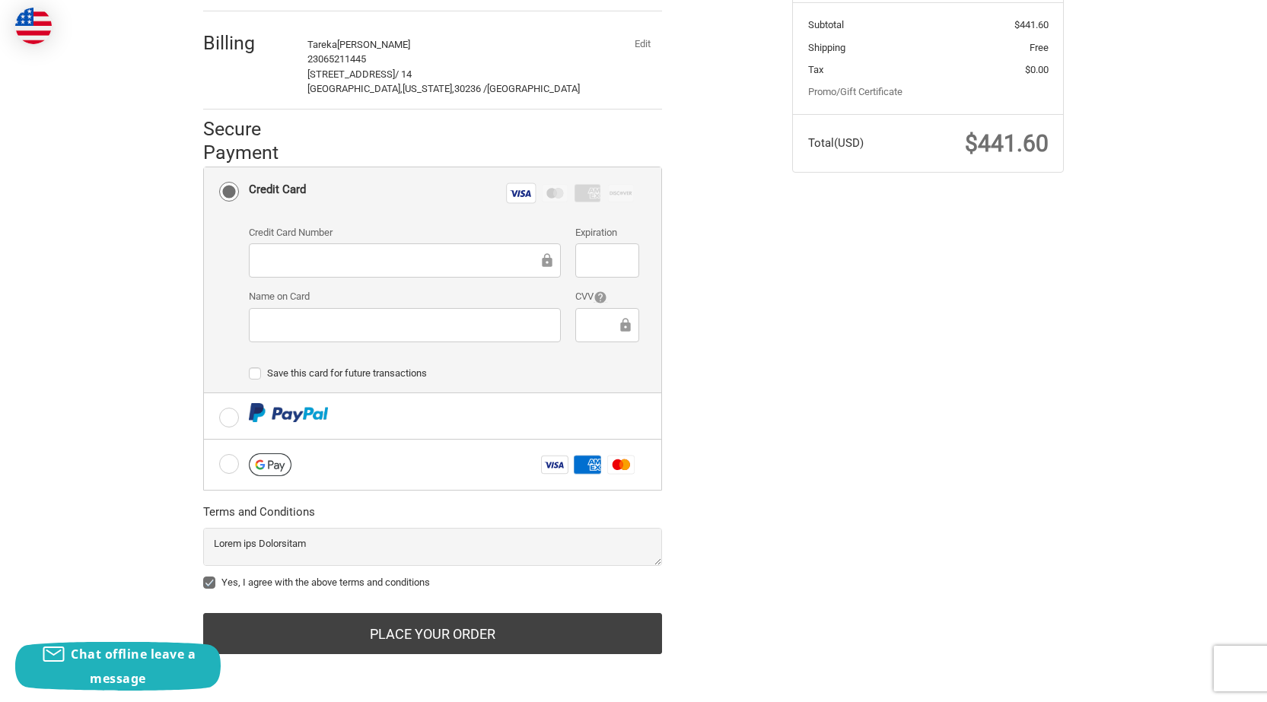
click at [645, 42] on button "Edit" at bounding box center [642, 43] width 40 height 21
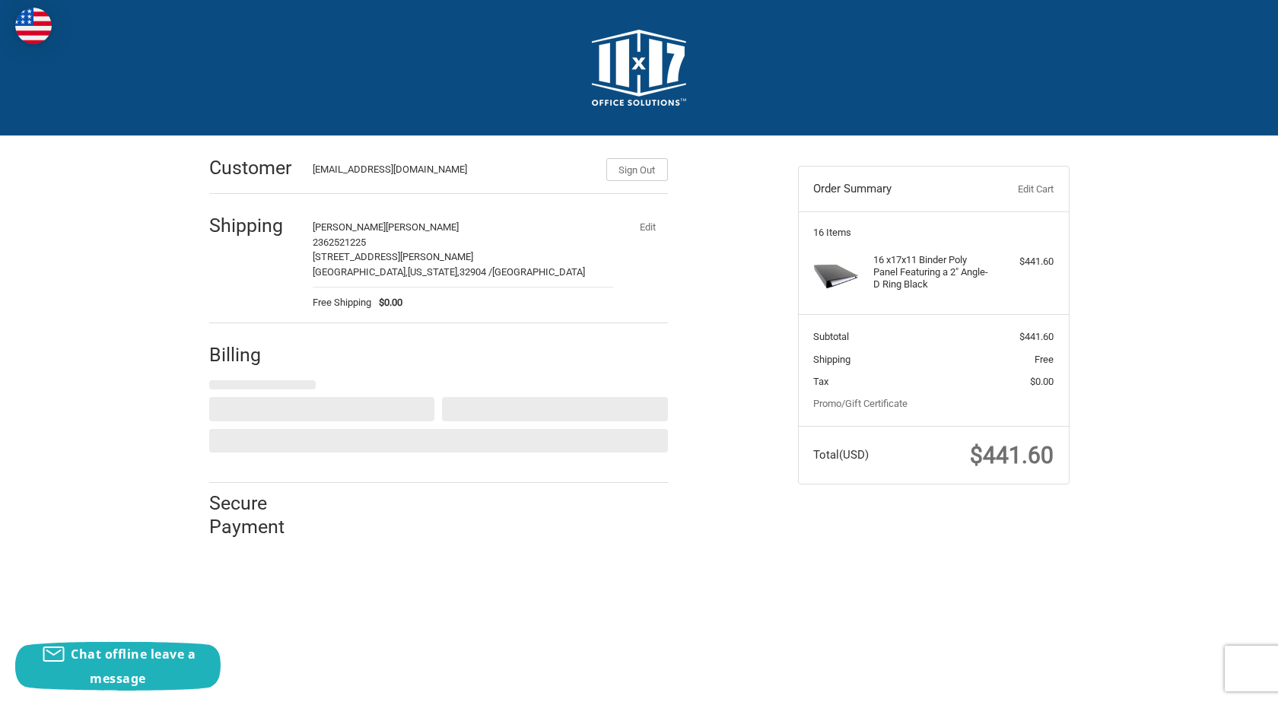
select select "US"
select select "GA"
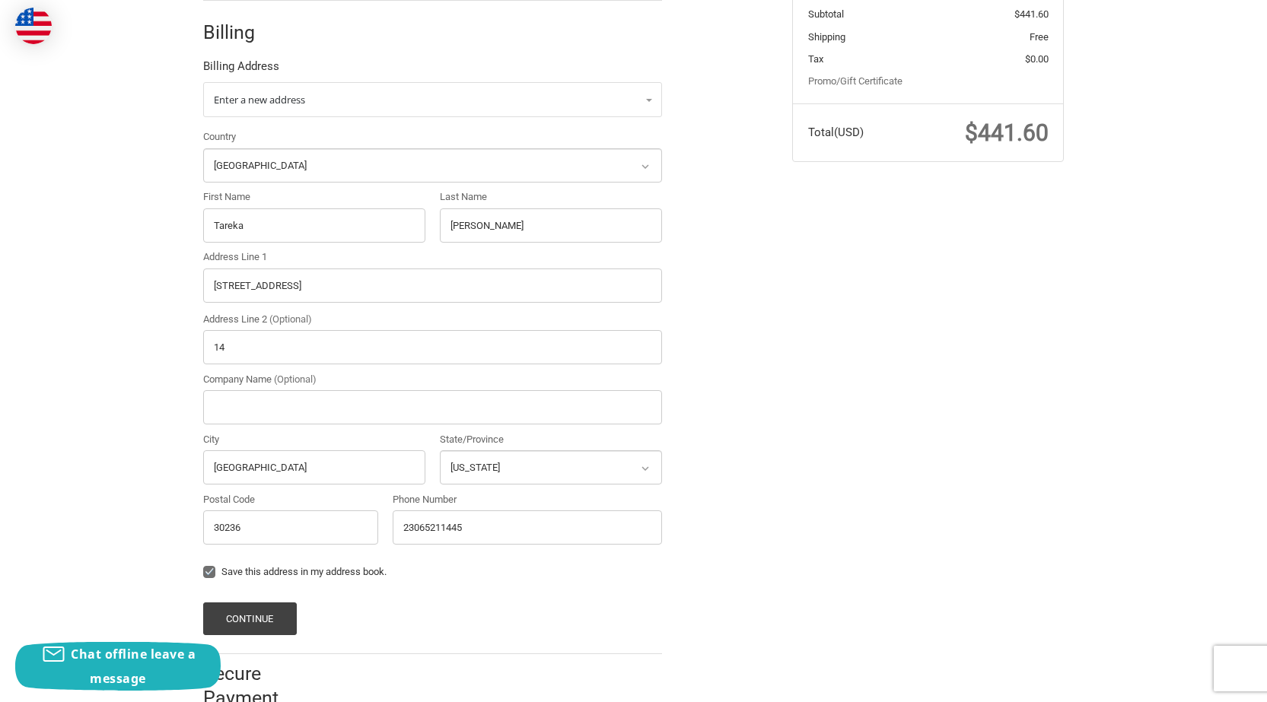
scroll to position [361, 0]
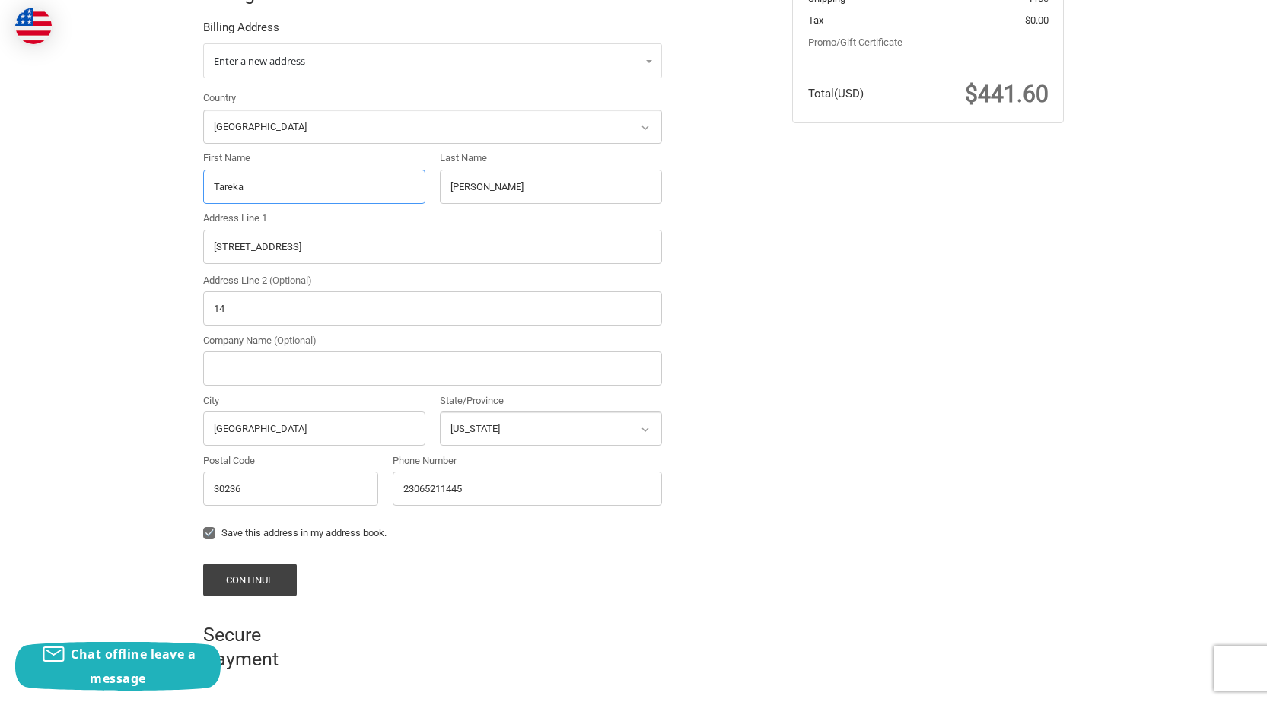
drag, startPoint x: 309, startPoint y: 188, endPoint x: 2, endPoint y: 222, distance: 309.3
click at [2, 222] on div "Customer [EMAIL_ADDRESS][DOMAIN_NAME] Sign Out Shipping [PERSON_NAME] 236252122…" at bounding box center [633, 231] width 1267 height 913
paste input "[PERSON_NAME]"
drag, startPoint x: 240, startPoint y: 189, endPoint x: 456, endPoint y: 185, distance: 215.4
click at [456, 185] on div "Country Select a country [GEOGRAPHIC_DATA] [GEOGRAPHIC_DATA] [GEOGRAPHIC_DATA] …" at bounding box center [433, 302] width 474 height 422
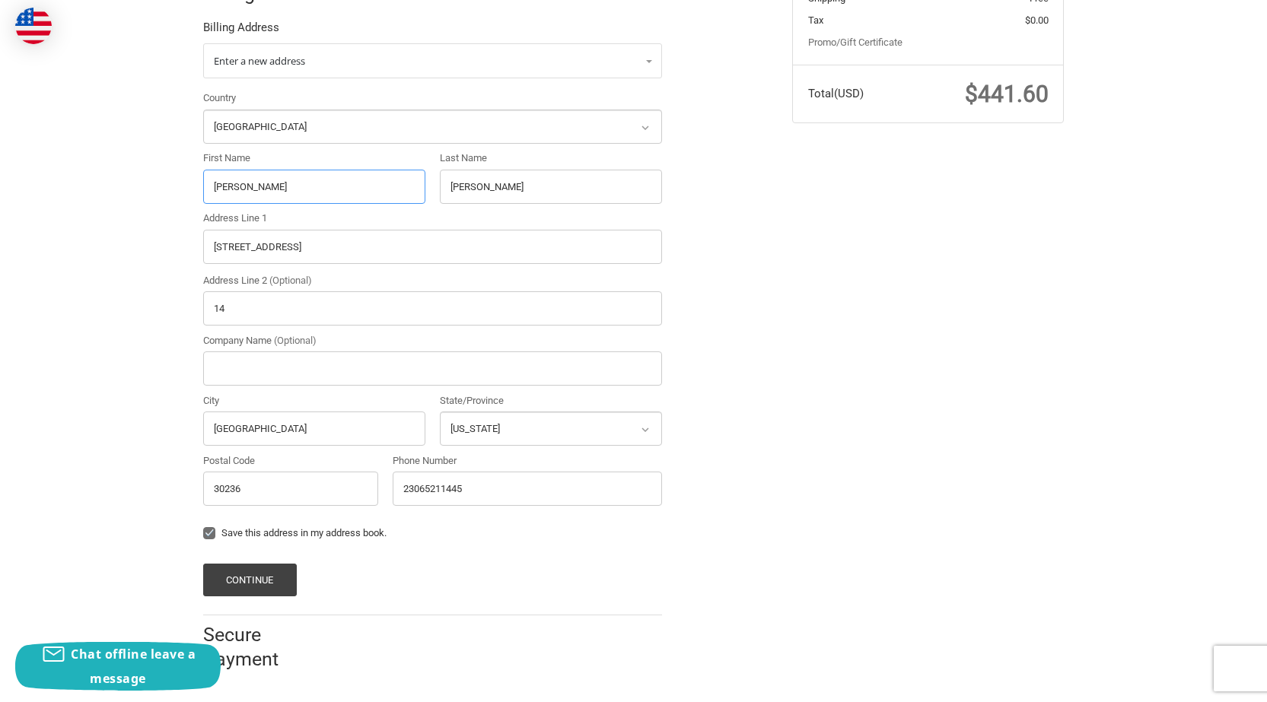
type input "[PERSON_NAME]"
drag, startPoint x: 505, startPoint y: 193, endPoint x: 341, endPoint y: 206, distance: 164.9
click at [342, 206] on div "Country Select a country [GEOGRAPHIC_DATA] [GEOGRAPHIC_DATA] [GEOGRAPHIC_DATA] …" at bounding box center [433, 302] width 474 height 422
paste input "Ganetis"
type input "Ganetis"
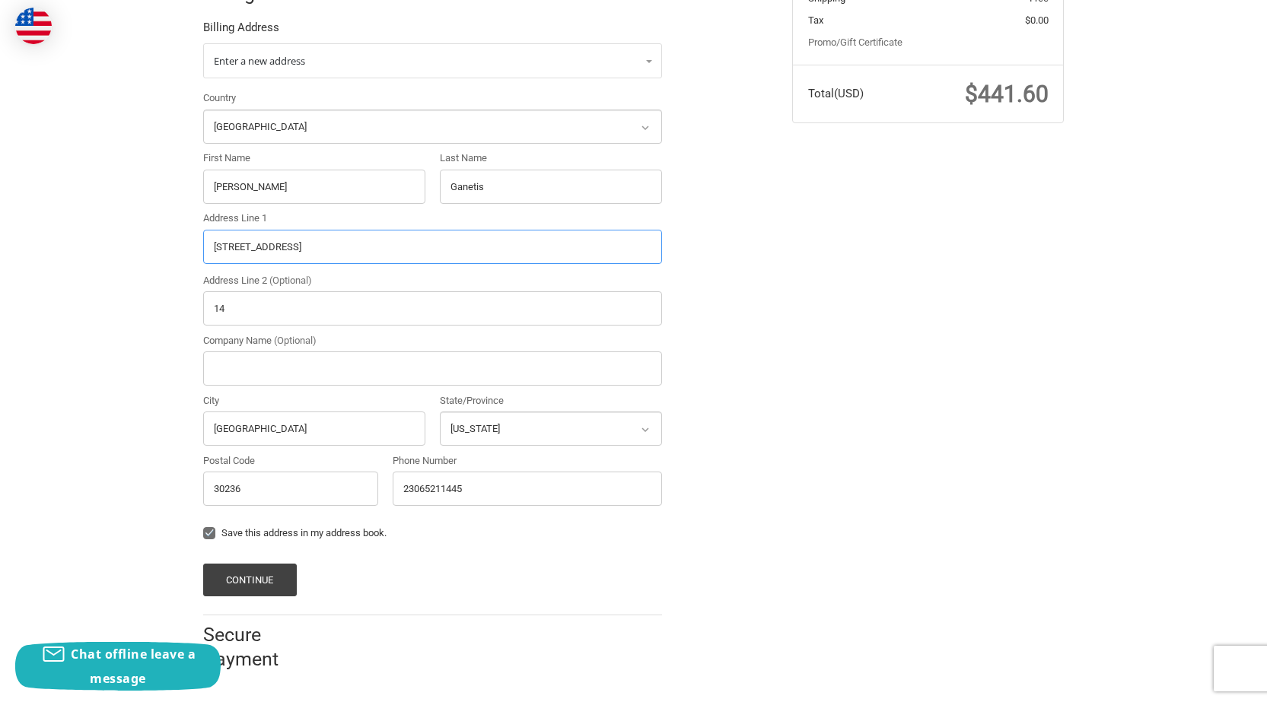
drag, startPoint x: 379, startPoint y: 262, endPoint x: 157, endPoint y: 256, distance: 222.3
click at [157, 256] on div "Customer [EMAIL_ADDRESS][DOMAIN_NAME] Sign Out Shipping [PERSON_NAME] 236252122…" at bounding box center [633, 231] width 1267 height 913
paste input "[STREET_ADDRESS][PERSON_NAME]"
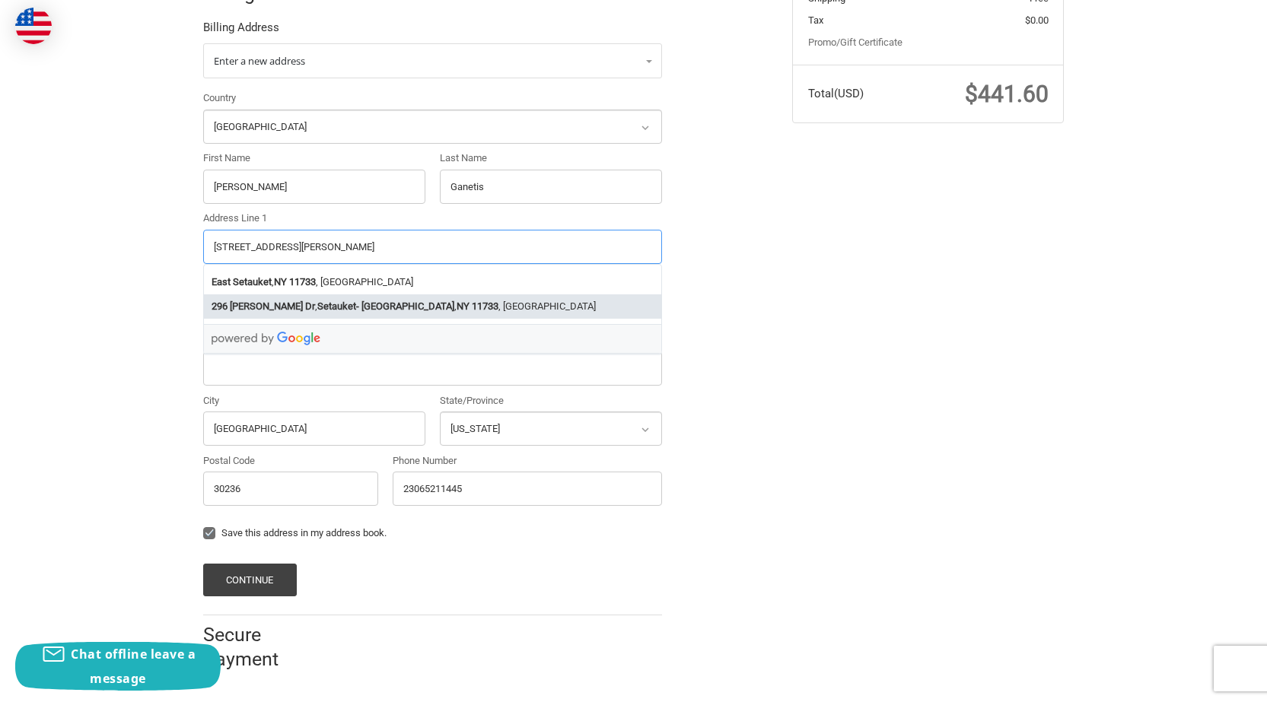
click at [472, 310] on strong "11733" at bounding box center [485, 306] width 27 height 15
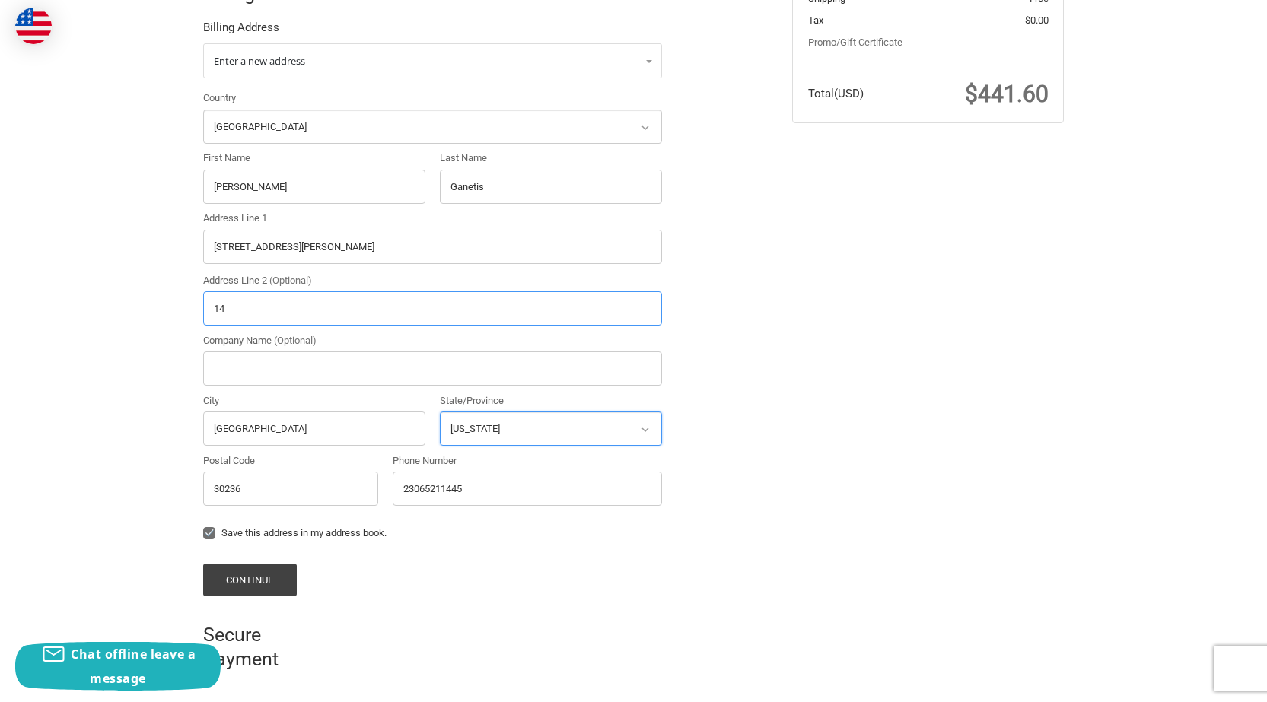
type input "296 [PERSON_NAME] Dr"
type input "Setauket- [GEOGRAPHIC_DATA]"
select select "NY"
type input "11733"
click at [248, 579] on button "Continue" at bounding box center [250, 580] width 94 height 33
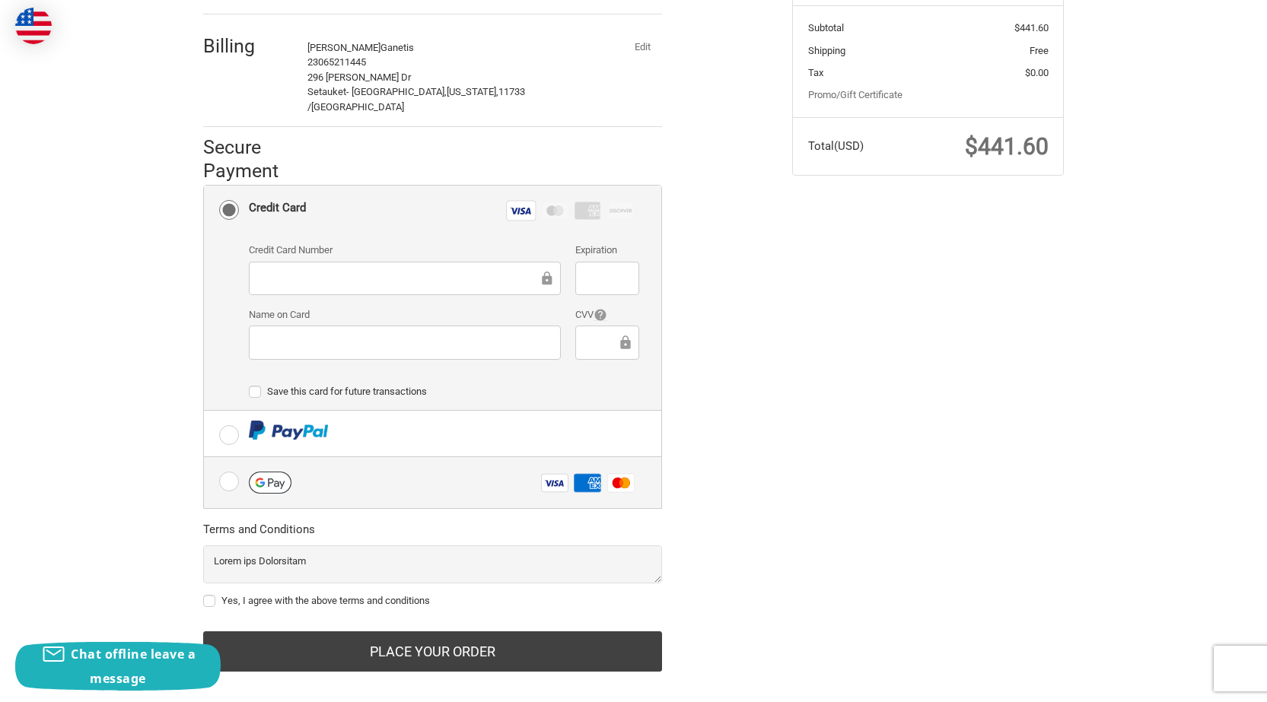
scroll to position [313, 0]
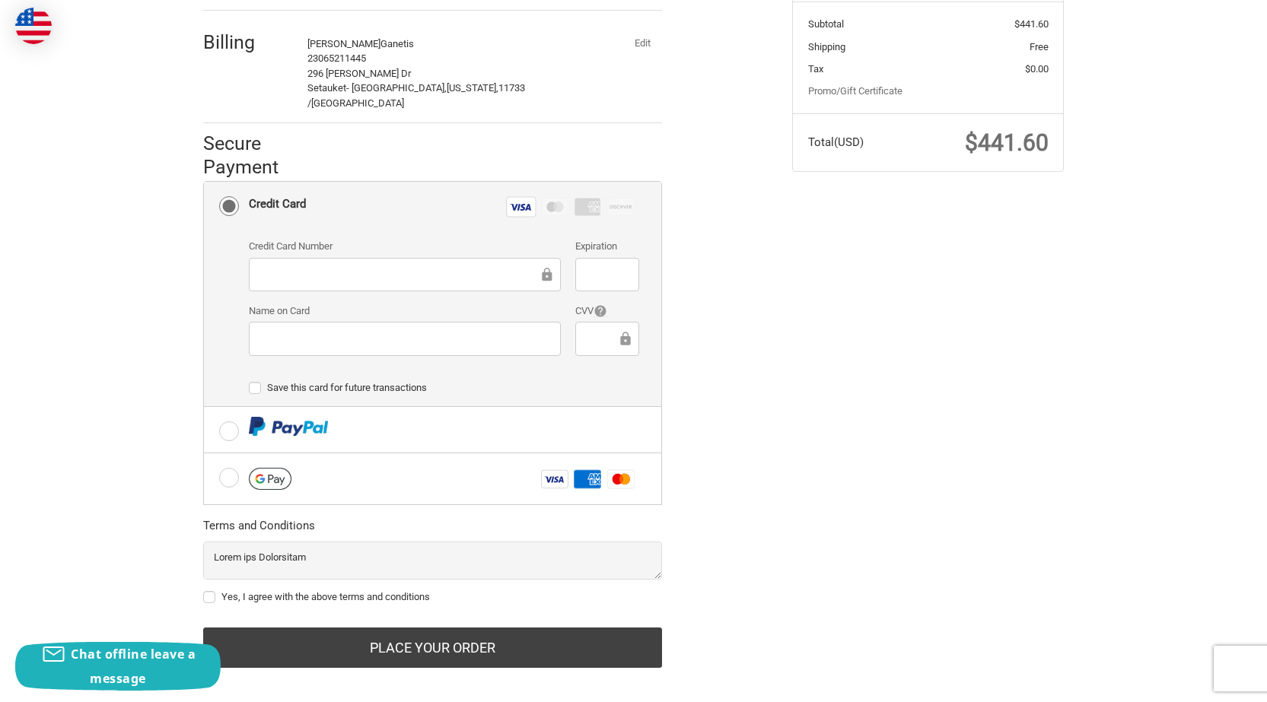
click at [320, 591] on label "Yes, I agree with the above terms and conditions" at bounding box center [432, 597] width 459 height 12
click at [204, 590] on input "Yes, I agree with the above terms and conditions" at bounding box center [203, 590] width 1 height 1
checkbox input "true"
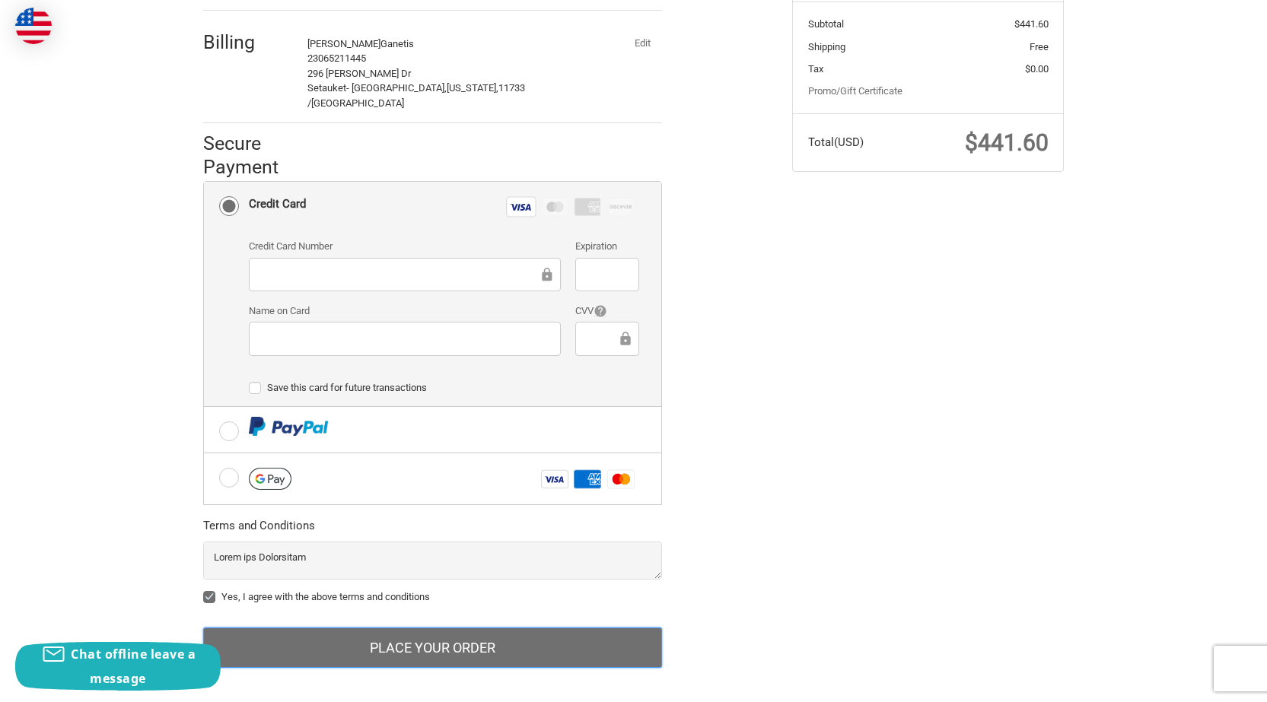
click at [441, 630] on button "Place Your Order" at bounding box center [432, 648] width 459 height 41
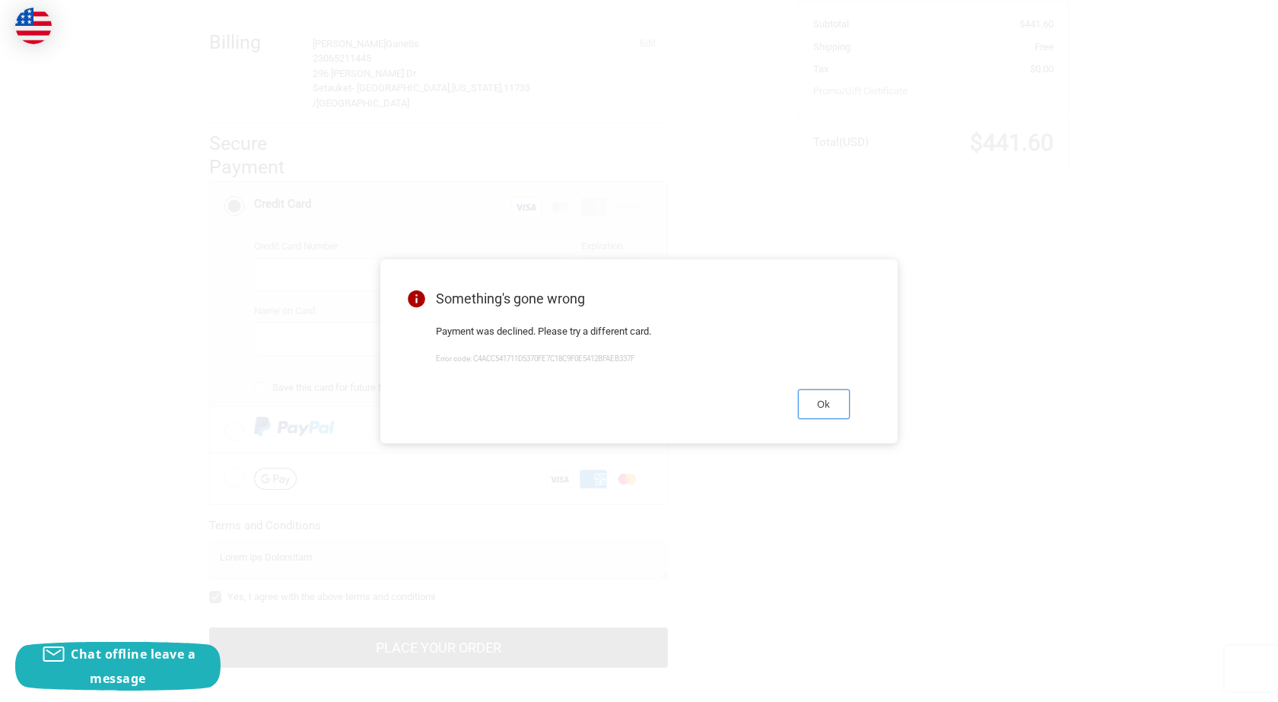
click at [830, 402] on button "Ok" at bounding box center [824, 405] width 52 height 30
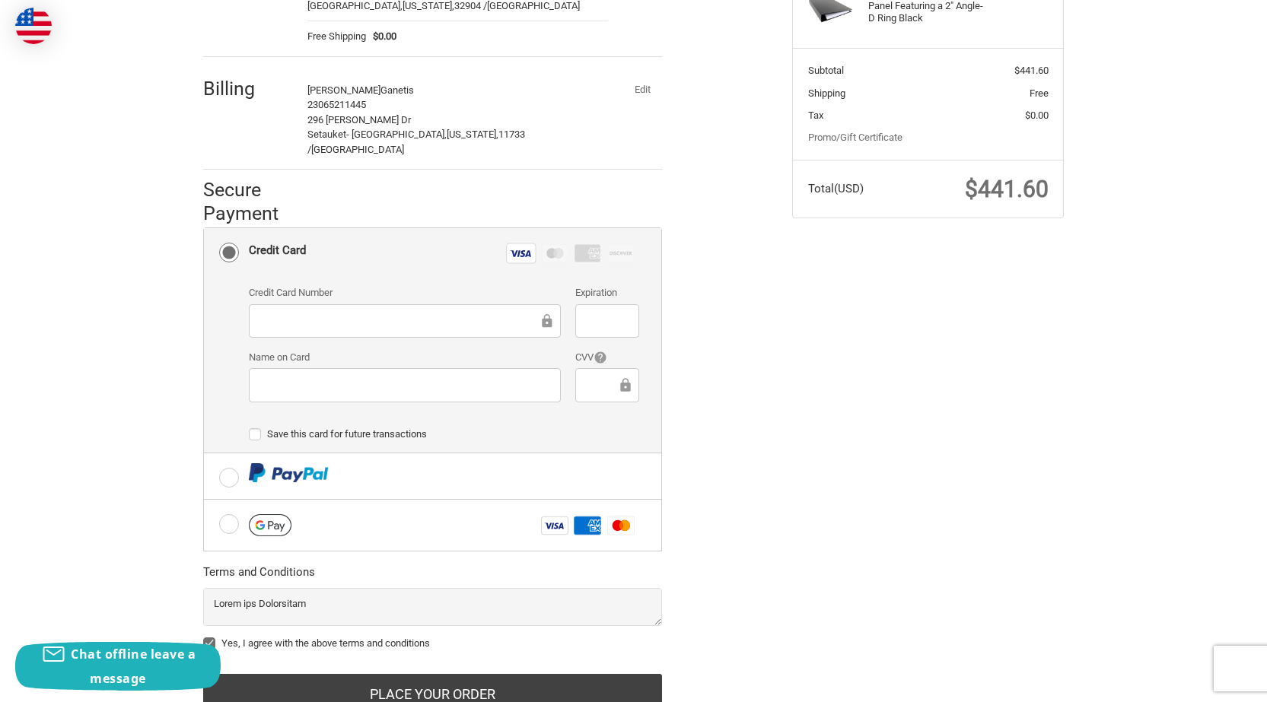
scroll to position [84, 0]
